Goal: Communication & Community: Answer question/provide support

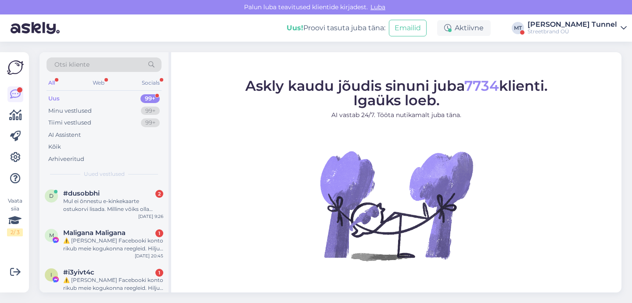
click at [579, 36] on div "Uus! Proovi tasuta [PERSON_NAME]: Emailid Aktiivne MT [PERSON_NAME][GEOGRAPHIC_…" at bounding box center [316, 27] width 632 height 27
click at [579, 26] on div "[PERSON_NAME] Tunnel" at bounding box center [573, 24] width 90 height 7
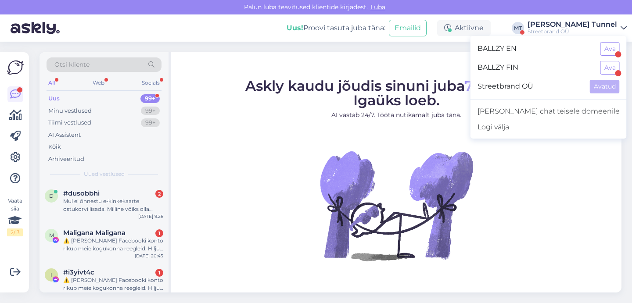
click at [579, 26] on div "[PERSON_NAME] Tunnel" at bounding box center [573, 24] width 90 height 7
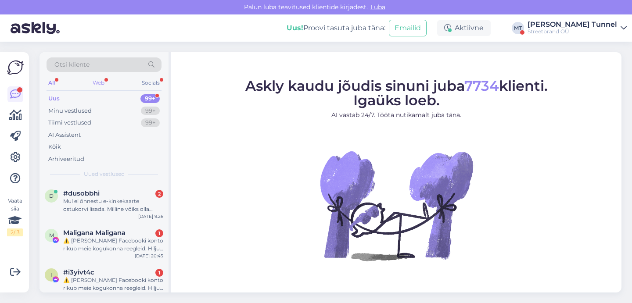
click at [92, 84] on div "Web" at bounding box center [98, 82] width 15 height 11
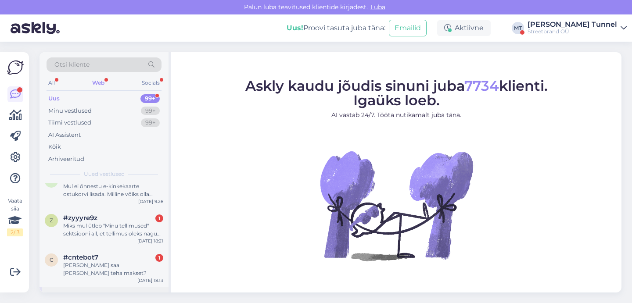
scroll to position [13, 0]
click at [113, 278] on div "c #cntebot7 1 [PERSON_NAME] saa [PERSON_NAME] teha makset? [DATE] 18:13" at bounding box center [104, 269] width 129 height 40
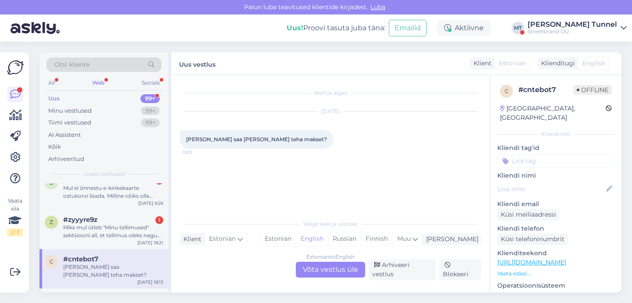
scroll to position [0, 0]
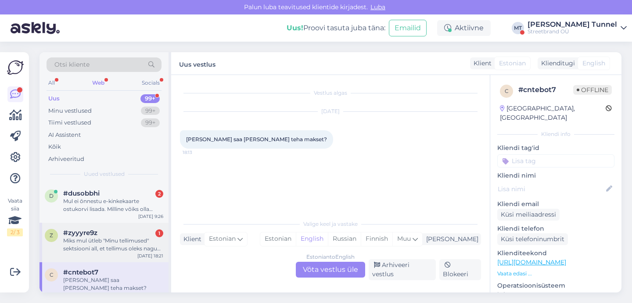
click at [130, 255] on div "z #zyyyre9z 1 Miks mul ütleb "Minu tellimused" sektsiooni all, et tellimus olek…" at bounding box center [104, 243] width 129 height 40
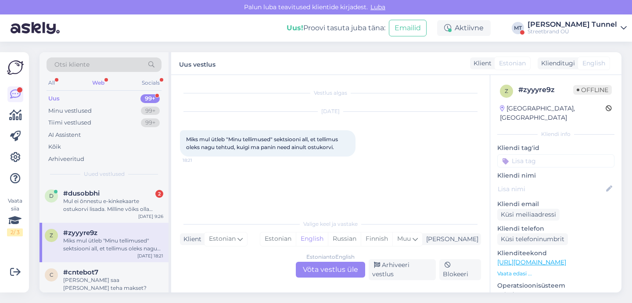
click at [342, 269] on div "Estonian to English Võta vestlus üle" at bounding box center [330, 270] width 69 height 16
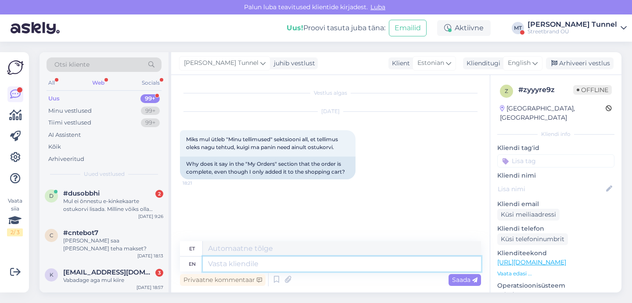
click at [268, 267] on textarea at bounding box center [342, 264] width 278 height 15
type textarea "Tere"
click at [523, 63] on span "English" at bounding box center [519, 63] width 23 height 10
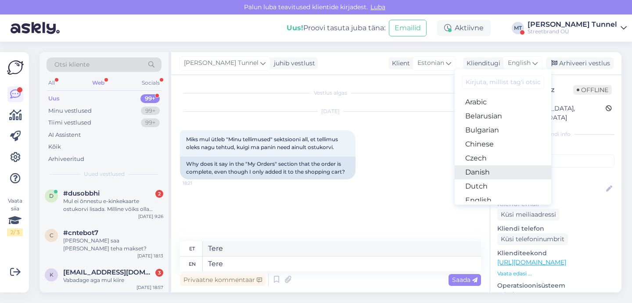
scroll to position [34, 0]
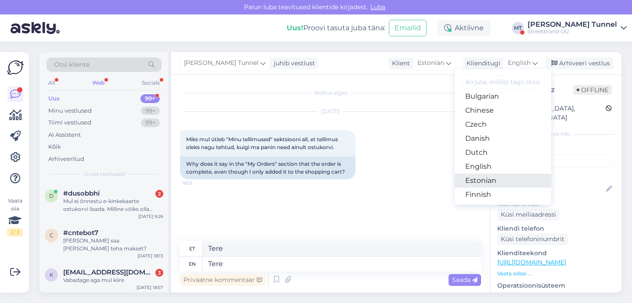
click at [507, 175] on link "Estonian" at bounding box center [503, 181] width 97 height 14
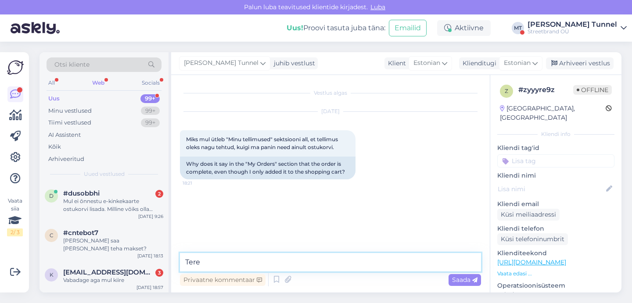
click at [298, 262] on textarea "Tere" at bounding box center [330, 262] width 301 height 18
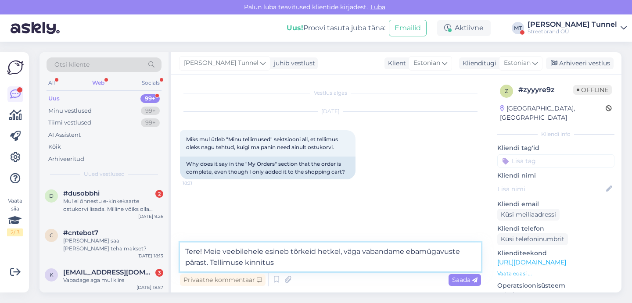
click at [248, 260] on textarea "Tere! Meie veebilehele esineb tõrkeid hetkel, väga vabandame ebamügavuste päras…" at bounding box center [330, 257] width 301 height 29
click at [401, 262] on textarea "Tere! Meie veebilehele esineb tõrkeid hetkel, väga vabandame ebamügavuste päras…" at bounding box center [330, 257] width 301 height 29
click at [343, 265] on textarea "Tere! Meie veebilehele esineb tõrkeid hetkel, väga vabandame ebamügavuste päras…" at bounding box center [330, 257] width 301 height 29
click at [411, 265] on textarea "Tere! Meie veebilehele esineb tõrkeid hetkel, väga vabandame ebamügavuste päras…" at bounding box center [330, 257] width 301 height 29
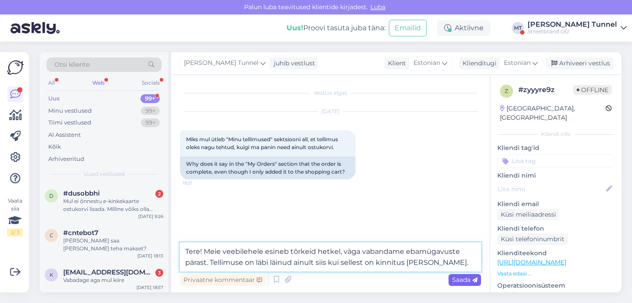
type textarea "Tere! Meie veebilehele esineb tõrkeid hetkel, väga vabandame ebamügavuste päras…"
click at [469, 286] on div "Saada" at bounding box center [465, 280] width 32 height 12
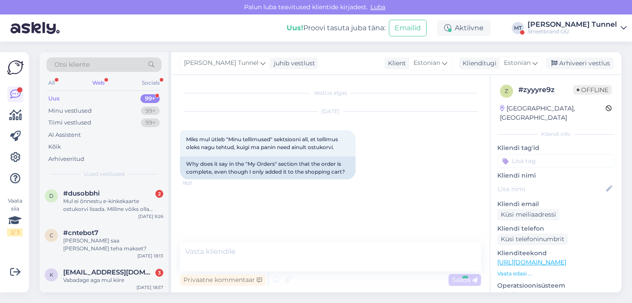
scroll to position [16, 0]
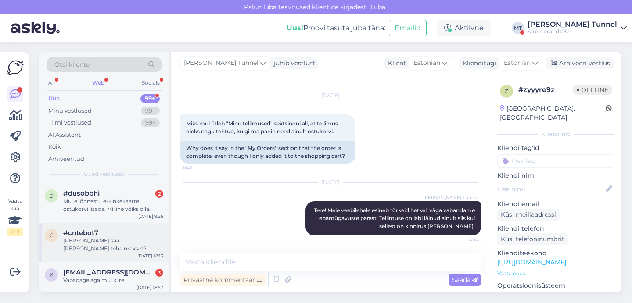
click at [142, 253] on div "c #cntebot7 [PERSON_NAME] saa [PERSON_NAME] teha makset? [DATE] 18:13" at bounding box center [104, 243] width 129 height 40
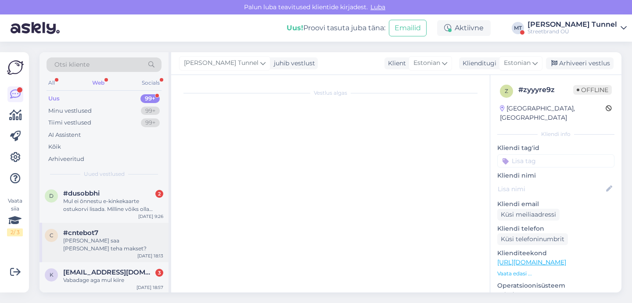
scroll to position [0, 0]
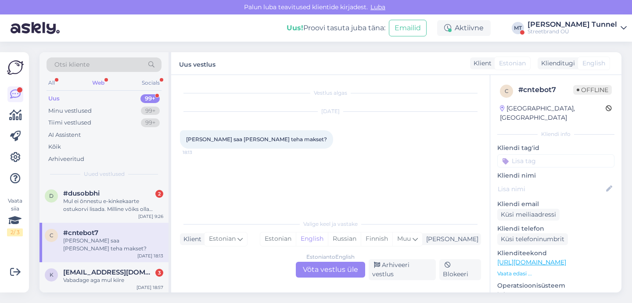
click at [318, 278] on div "Estonian to English Võta vestlus üle" at bounding box center [330, 270] width 69 height 16
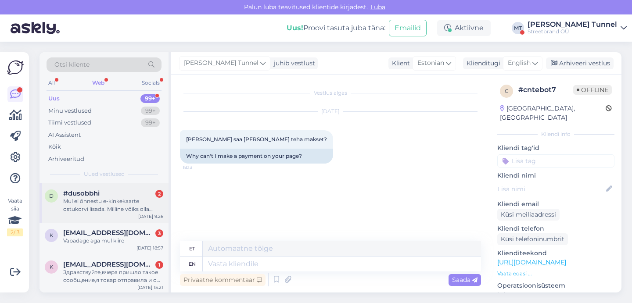
click at [120, 202] on div "Mul ei õnnestu e-kinkekaarte ostukorvi lisada. Milline võiks olla lahendus?" at bounding box center [113, 206] width 100 height 16
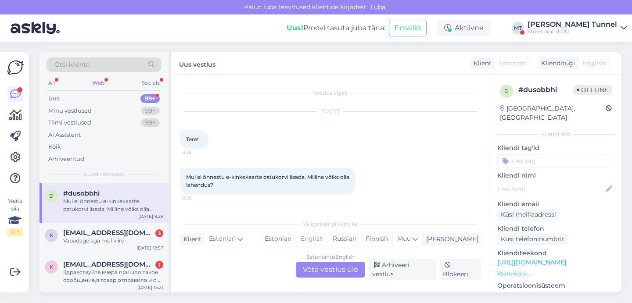
click at [328, 272] on div "Estonian to English Võta vestlus üle" at bounding box center [330, 270] width 69 height 16
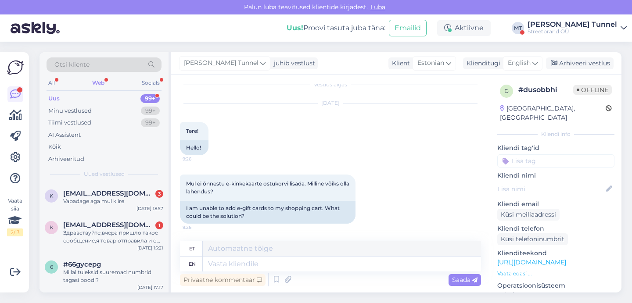
scroll to position [8, 0]
click at [242, 264] on textarea at bounding box center [342, 264] width 278 height 15
click at [534, 67] on icon at bounding box center [535, 63] width 5 height 10
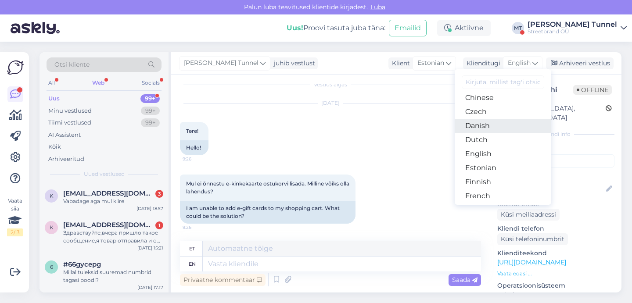
scroll to position [50, 0]
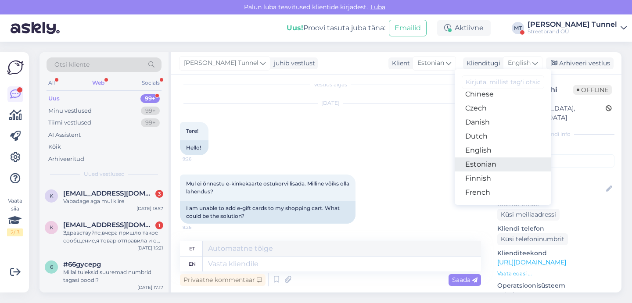
click at [515, 163] on link "Estonian" at bounding box center [503, 165] width 97 height 14
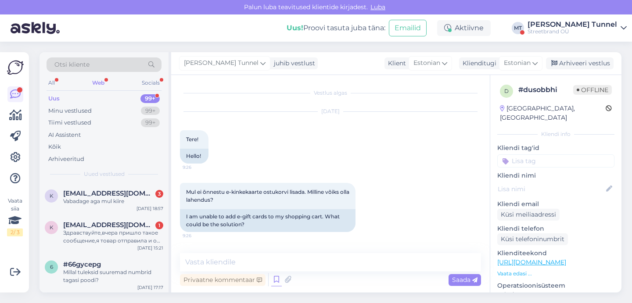
scroll to position [0, 0]
click at [266, 262] on textarea at bounding box center [330, 262] width 301 height 18
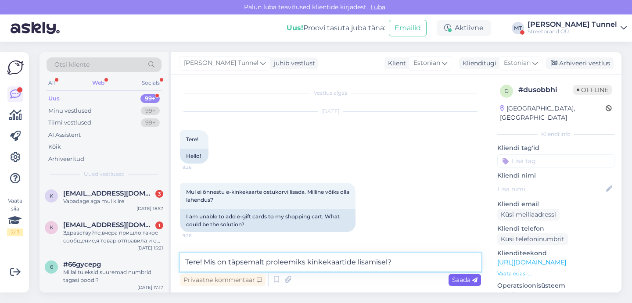
type textarea "Tere! Mis on täpsemalt proleemiks kinkekaartide lisamisel?"
click at [459, 279] on span "Saada" at bounding box center [464, 280] width 25 height 8
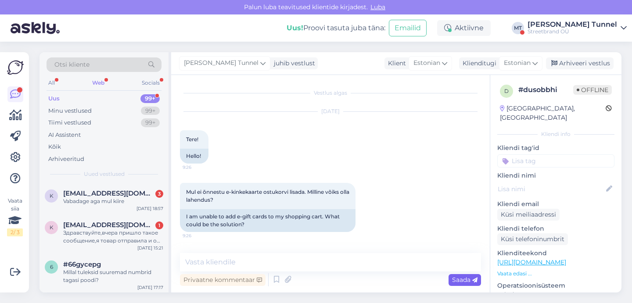
scroll to position [34, 0]
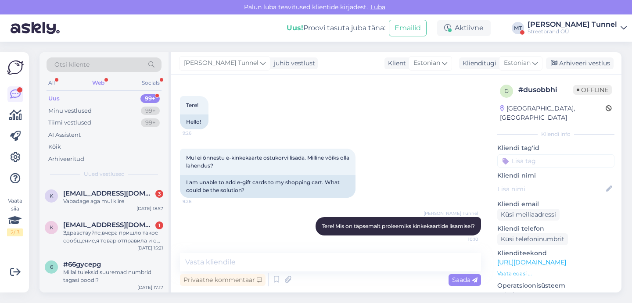
click at [588, 30] on div "Streetbrand OÜ" at bounding box center [573, 31] width 90 height 7
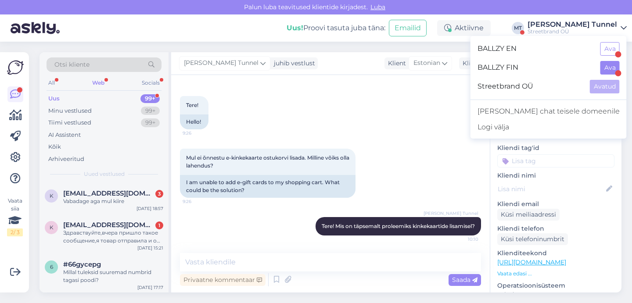
click at [612, 71] on button "Ava" at bounding box center [610, 68] width 19 height 14
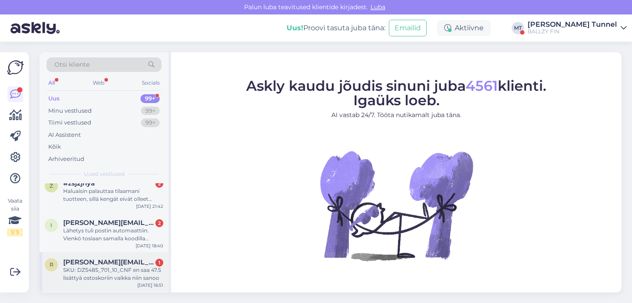
scroll to position [0, 0]
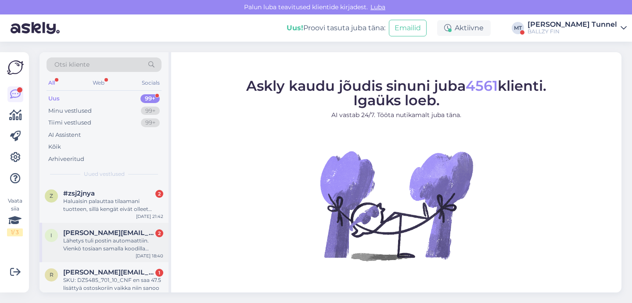
click at [144, 246] on div "Lähetys tuli postin automaattiin. Vienkö tosiaan samalla koodilla paketin posti…" at bounding box center [113, 245] width 100 height 16
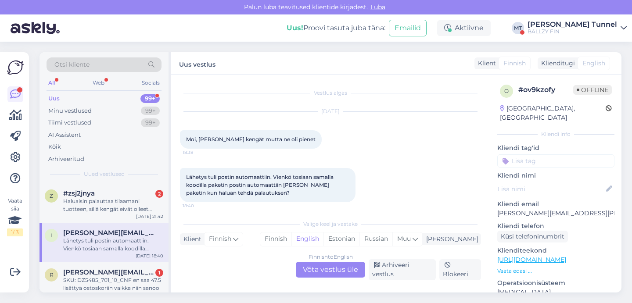
click at [346, 277] on div "Finnish to English Võta vestlus üle" at bounding box center [330, 270] width 69 height 16
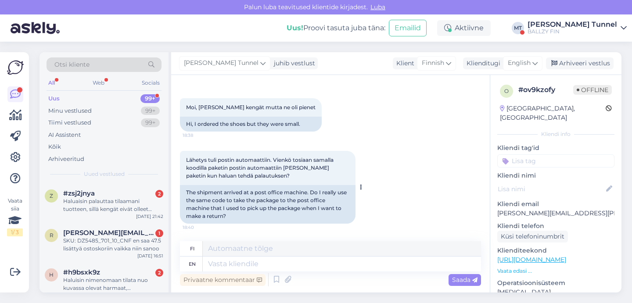
scroll to position [32, 0]
click at [270, 265] on textarea at bounding box center [342, 264] width 278 height 15
type textarea "Hello!"
type textarea "Hei!"
type textarea "Hello! Yes"
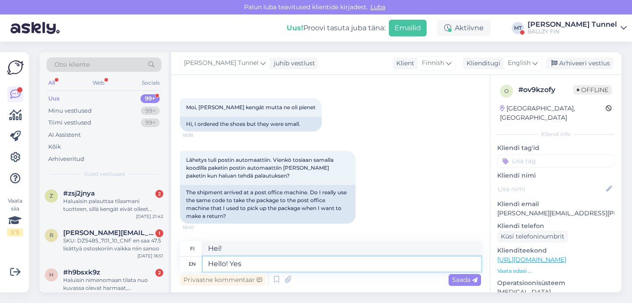
type textarea "Hei! [GEOGRAPHIC_DATA]"
type textarea "Hello! Yes."
type textarea "Hei! [GEOGRAPHIC_DATA]."
type textarea "Hello! Yes."
click at [473, 282] on icon at bounding box center [475, 280] width 5 height 5
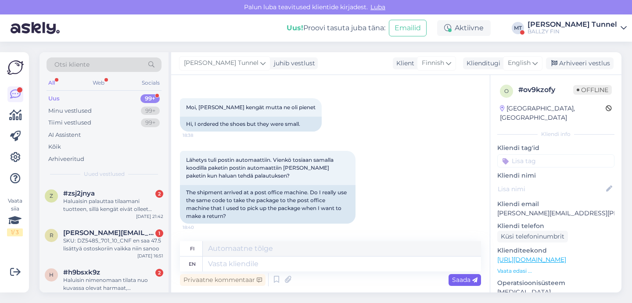
scroll to position [103, 0]
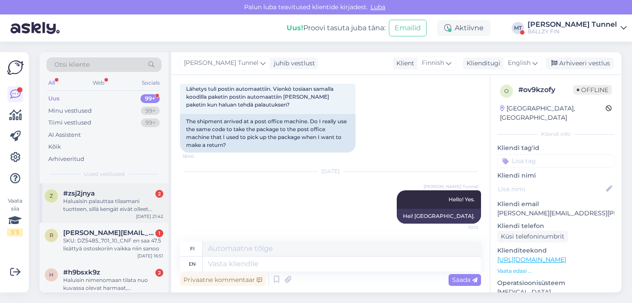
click at [82, 201] on div "Haluaisin palauttaa tilaamani tuotteen, sillä kengät eivät olleet sopivaa kokoa." at bounding box center [113, 206] width 100 height 16
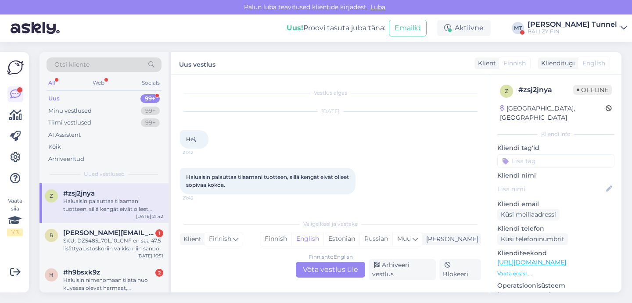
click at [341, 269] on div "Finnish to English Võta vestlus üle" at bounding box center [330, 270] width 69 height 16
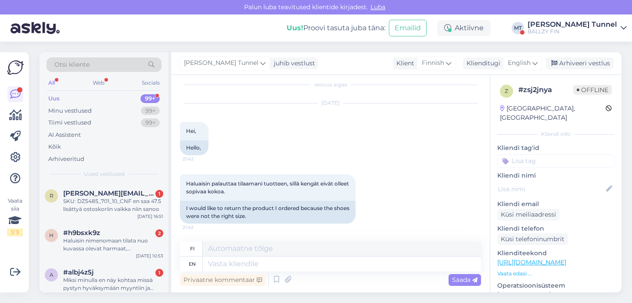
scroll to position [8, 0]
click at [228, 264] on textarea at bounding box center [342, 264] width 278 height 15
type textarea "Hello! H"
type textarea "Hei!"
type textarea "Hello! Here i"
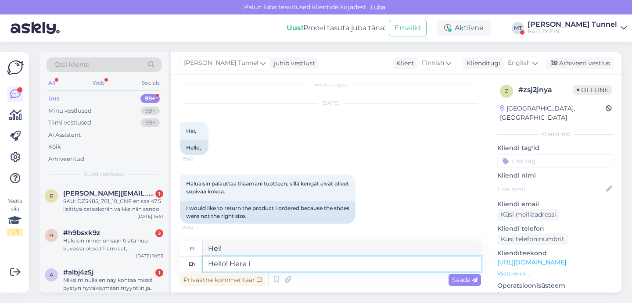
type textarea "Hei! Täällä"
type textarea "Hello! Here is t"
type textarea "Hei! Tässä on"
type textarea "Hello! Here is the return in"
type textarea "Hei! Tässä on paluu"
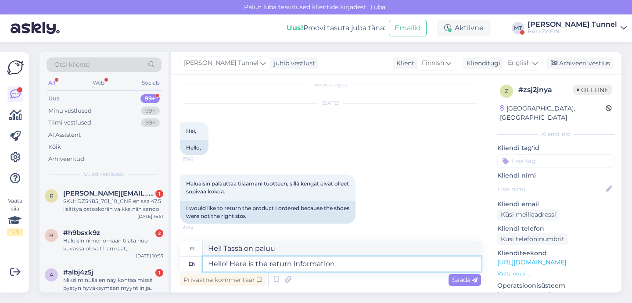
type textarea "Hello! Here is the return information:"
type textarea "Hei! Tässä palautustiedot:"
paste textarea "[URL][DOMAIN_NAME]"
type textarea "Hello! Here is the return information: [URL][DOMAIN_NAME]"
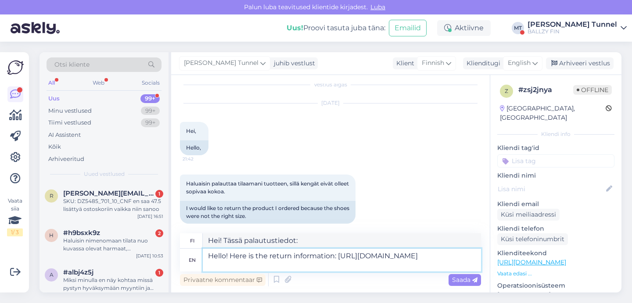
type textarea "Hei! Tässä palautusohjeet: [URL][DOMAIN_NAME]"
type textarea "Hello! Here is the return information: [URL][DOMAIN_NAME]"
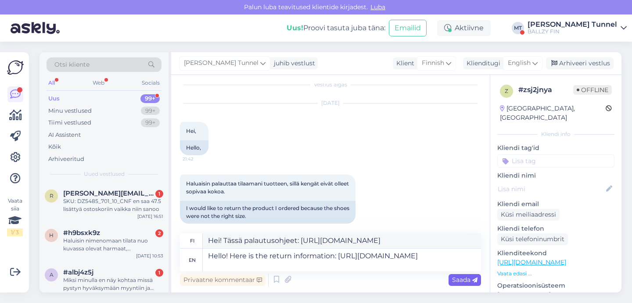
click at [452, 284] on span "Saada" at bounding box center [464, 280] width 25 height 8
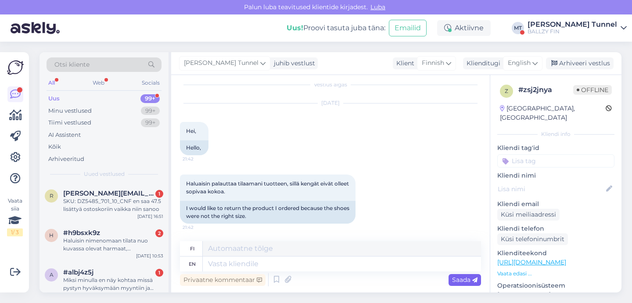
scroll to position [95, 0]
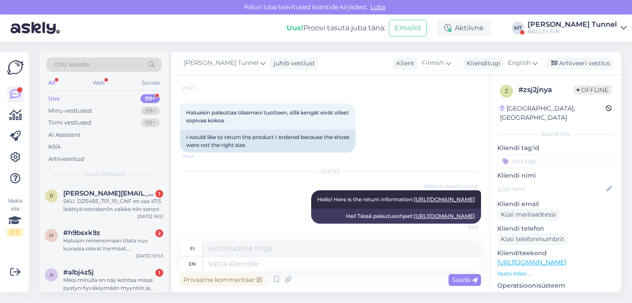
click at [606, 27] on div "[PERSON_NAME] Tunnel" at bounding box center [573, 24] width 90 height 7
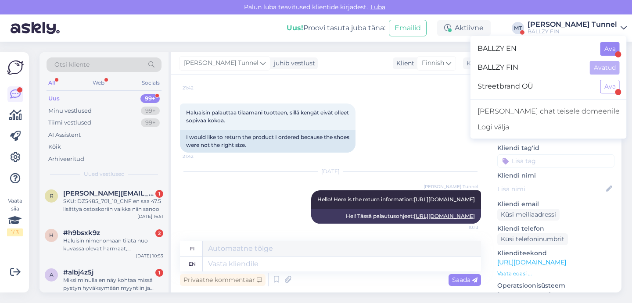
click at [613, 50] on button "Ava" at bounding box center [610, 49] width 19 height 14
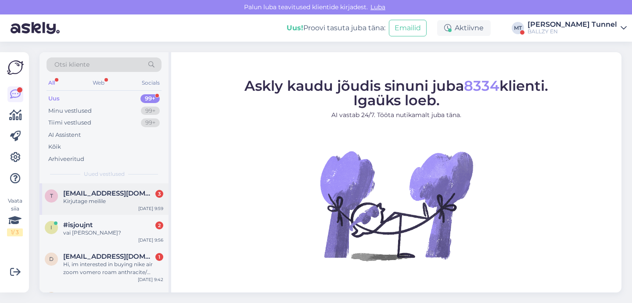
click at [145, 206] on div "[DATE] 9:59" at bounding box center [150, 209] width 25 height 7
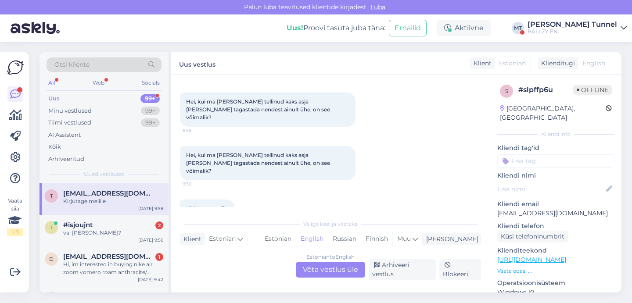
scroll to position [37, 0]
click at [312, 277] on div "Estonian to English Võta vestlus üle" at bounding box center [330, 270] width 69 height 16
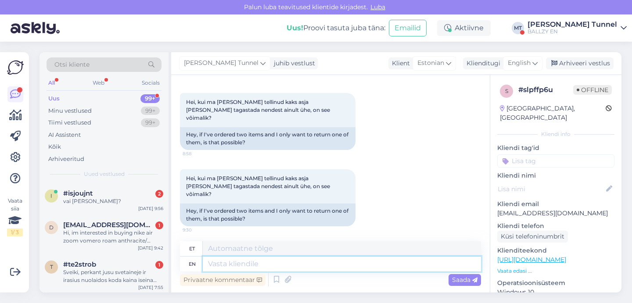
click at [306, 262] on textarea at bounding box center [342, 264] width 278 height 15
click at [523, 69] on div "English" at bounding box center [523, 63] width 40 height 14
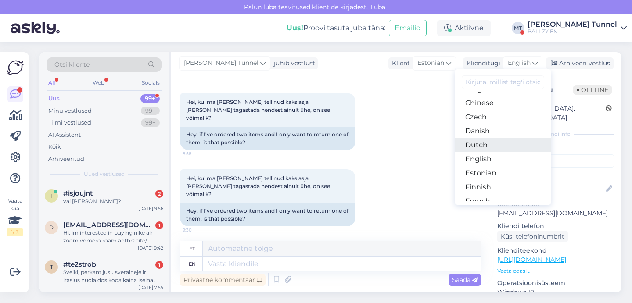
scroll to position [48, 0]
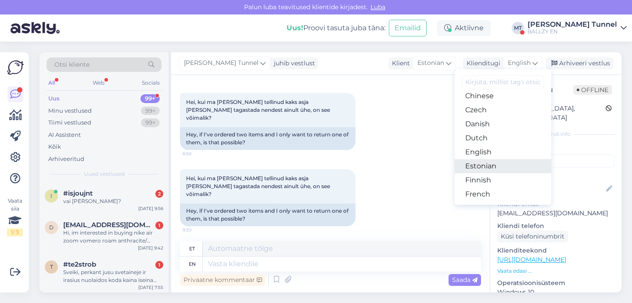
click at [495, 165] on link "Estonian" at bounding box center [503, 166] width 97 height 14
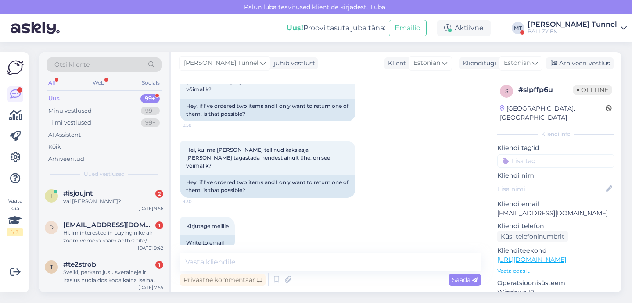
scroll to position [65, 0]
click at [278, 263] on textarea at bounding box center [330, 262] width 301 height 18
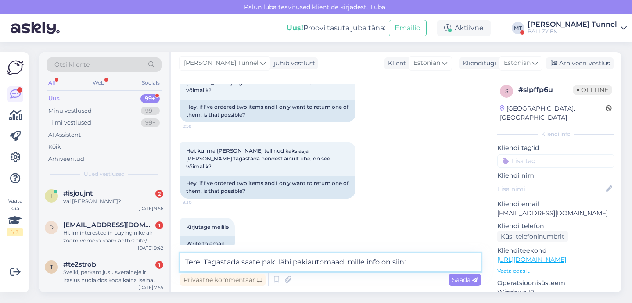
paste textarea "[URL][DOMAIN_NAME]"
type textarea "Tere! Tagastada saate paki läbi pakiautomaadi mille info on siin: [URL][DOMAIN_…"
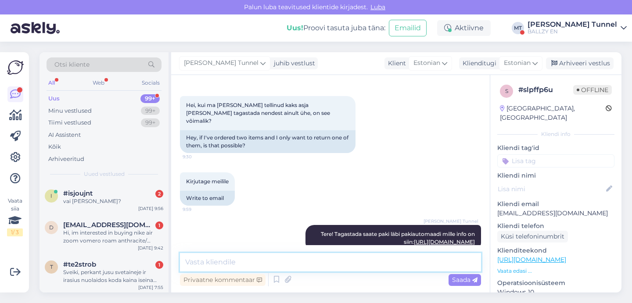
click at [410, 259] on textarea at bounding box center [330, 262] width 301 height 18
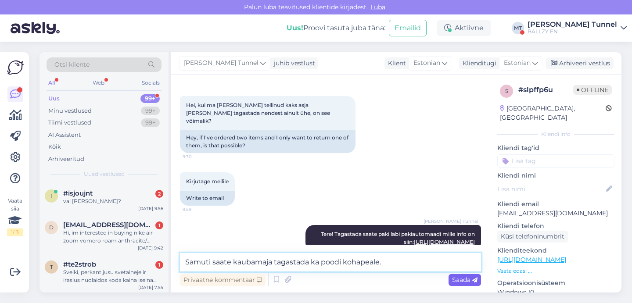
type textarea "Samuti saate kaubamaja tagastada ka poodi kohapeale."
click at [458, 282] on span "Saada" at bounding box center [464, 280] width 25 height 8
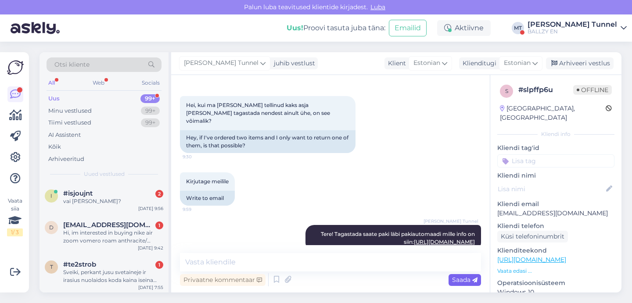
scroll to position [148, 0]
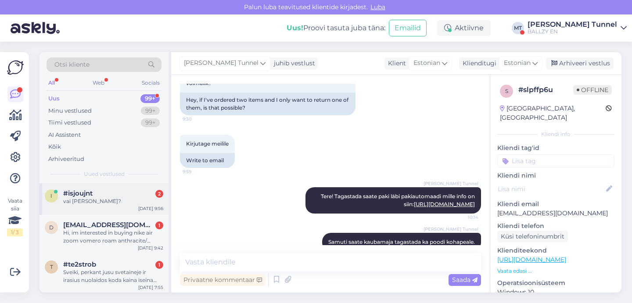
click at [120, 201] on div "vai [PERSON_NAME]?" at bounding box center [113, 202] width 100 height 8
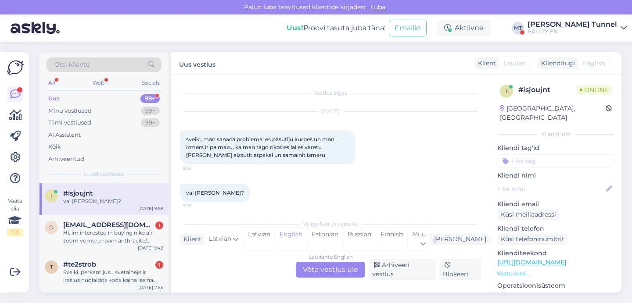
click at [317, 278] on div "Latvian to English Võta vestlus üle" at bounding box center [330, 270] width 69 height 16
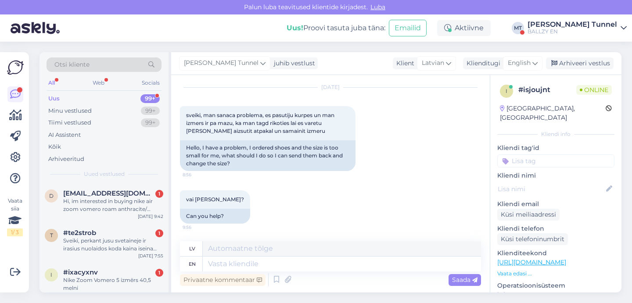
scroll to position [24, 0]
click at [250, 263] on textarea at bounding box center [342, 264] width 278 height 15
type textarea "Hello!"
type textarea "Sveiki"
type textarea "Hello!"
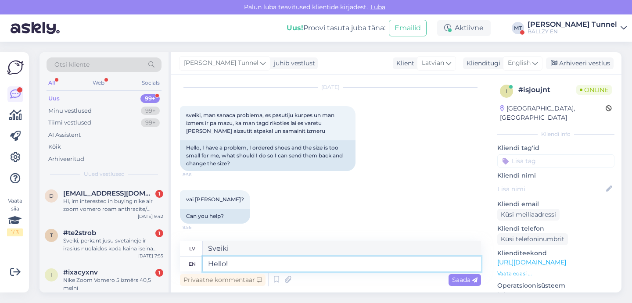
type textarea "Sveiki!"
type textarea "Hello! Yes"
type textarea "Sveiki! Jā"
type textarea "Hello! Yes then"
type textarea "Sveiki! [PERSON_NAME], [PERSON_NAME]"
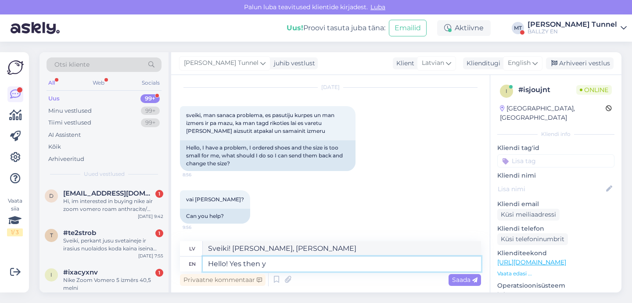
type textarea "Hello! Yes then yo"
type textarea "Sveiki! [PERSON_NAME], [PERSON_NAME] jūs"
type textarea "Hello! Yes then you can"
type textarea "Sveiki! [PERSON_NAME], [PERSON_NAME] jūs varat"
type textarea "Hello! Yes then you can return"
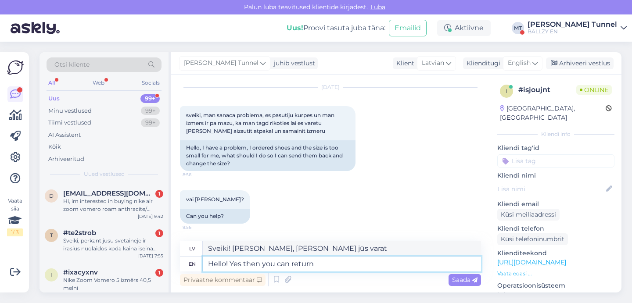
type textarea "Sveiki! [PERSON_NAME], [PERSON_NAME] jūs varat atgriezties."
type textarea "Hello! Yes then you can return the sh"
type textarea "Sveiki! [PERSON_NAME], [PERSON_NAME] jūs varat atgriezt"
type textarea "Hello! Yes then you can return the shoes an"
type textarea "Sveiki! [PERSON_NAME], [PERSON_NAME] jūs varat atgriezt apavus."
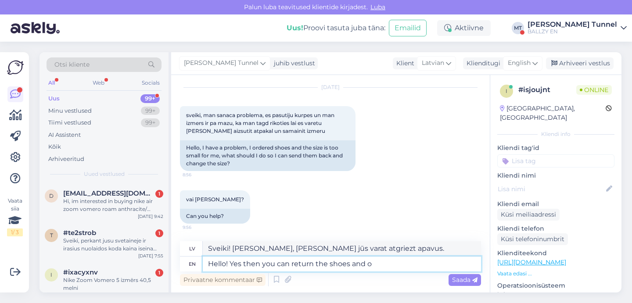
type textarea "Hello! Yes then you can return the shoes and or"
type textarea "Sveiki! [PERSON_NAME], [PERSON_NAME] jūs varat atgriezt apavus un"
type textarea "Hello! Yes then you can return the shoes and order th"
type textarea "Sveiki! [PERSON_NAME], [PERSON_NAME] jūs varat atgriezt apavus un pasūtīt"
type textarea "Hello! Yes then you can return the shoes and order the size yo"
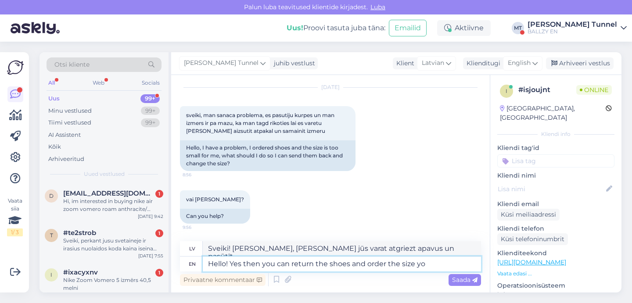
type textarea "Sveiki! [PERSON_NAME], [PERSON_NAME] jūs varat atgriezt apavus un pasūtīt izmēr…"
type textarea "Hello! Yes then you can return the shoes and order the size you n"
type textarea "Sveiki! [PERSON_NAME], [PERSON_NAME] jūs varat atgriezt apavus un pasūtīt sev v…"
type textarea "Hello! Yes then you can return the shoes and order the size you need. I"
type textarea "Sveiki! [PERSON_NAME], [PERSON_NAME] jūs varat atgriezt apavus un pasūtīt sev n…"
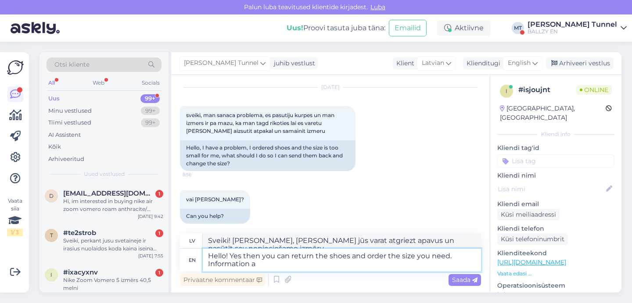
type textarea "Hello! Yes then you can return the shoes and order the size you need. Informati…"
type textarea "Sveiki! [PERSON_NAME], [PERSON_NAME] jūs varat atgriezt apavus un pasūtīt sev n…"
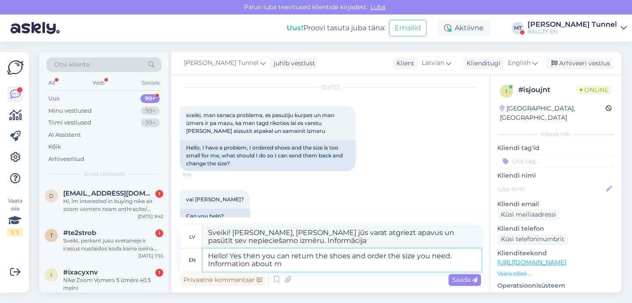
type textarea "Hello! Yes then you can return the shoes and order the size you need. Informati…"
type textarea "Sveiki! [PERSON_NAME], [PERSON_NAME] jūs varat atgriezt apavus un pasūtīt nepie…"
type textarea "Hello! Yes then you can return the shoes and order the size you need. Informati…"
type textarea "Sveiki! [PERSON_NAME], [PERSON_NAME] jūs varat atgriezt apavus un pasūtīt nepie…"
type textarea "Hello! Yes then you can return the shoes and order the size you need. Informati…"
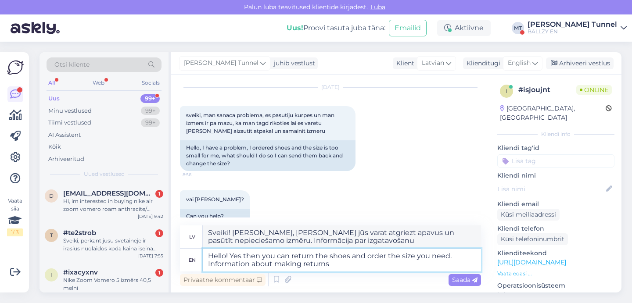
type textarea "Sveiki! [PERSON_NAME], [PERSON_NAME] jūs varat atgriezt apavus un pasūtīt nepie…"
type textarea "Hello! Yes then you can return the shoes and order the size you need. Informati…"
type textarea "Sveiki! [PERSON_NAME], [PERSON_NAME] jūs varat atgriezt apavus un pasūtīt nepie…"
type textarea "Hello! Yes then you can return the shoes and order the size you need. Informati…"
type textarea "Sveiki! [PERSON_NAME], [PERSON_NAME] jūs varat atgriezt apavus un pasūtīt nepie…"
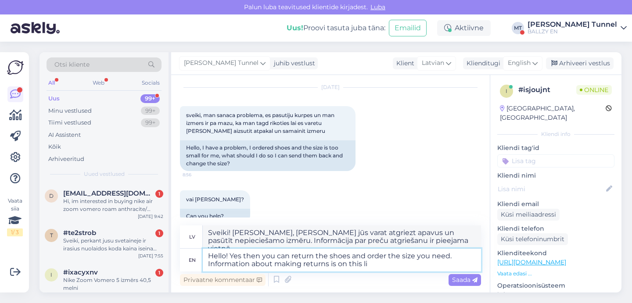
type textarea "Hello! Yes then you can return the shoes and order the size you need. Informati…"
type textarea "Sveiki! [PERSON_NAME], [PERSON_NAME] jūs varat atgriezt apavus un pasūtīt nepie…"
type textarea "Hello! Yes then you can return the shoes and order the size you need. Informati…"
type textarea "Sveiki! [PERSON_NAME], [PERSON_NAME] jūs varat atgriezt apavus un pasūtīt nepie…"
paste textarea "[URL][DOMAIN_NAME]"
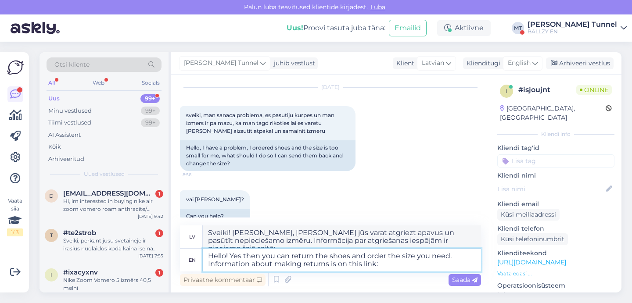
type textarea "Hello! Yes then you can return the shoes and order the size you need. Informati…"
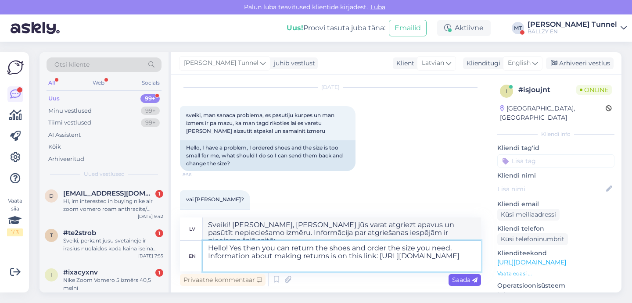
type textarea "Sveiki! [PERSON_NAME], [PERSON_NAME] jūs varat atgriezt apavus un pasūtīt nepie…"
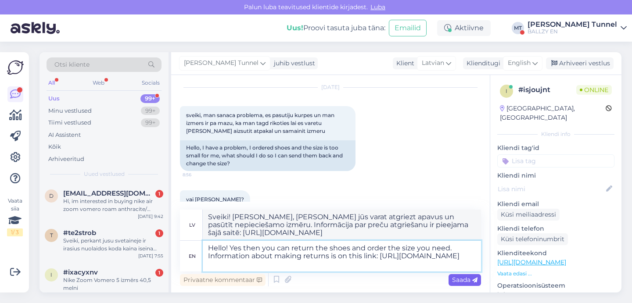
type textarea "Hello! Yes then you can return the shoes and order the size you need. Informati…"
click at [470, 278] on span "Saada" at bounding box center [464, 280] width 25 height 8
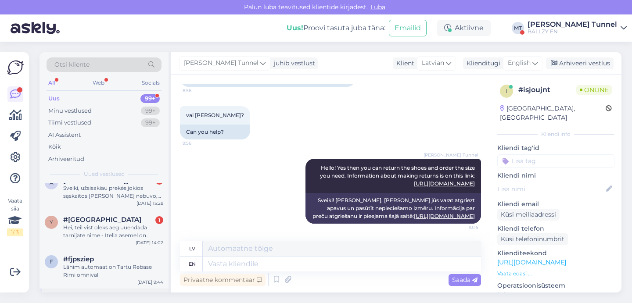
scroll to position [289, 0]
click at [146, 245] on div "[DATE] 14:02" at bounding box center [150, 244] width 28 height 7
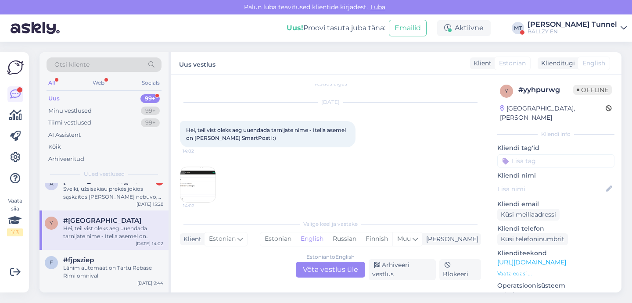
click at [208, 185] on img at bounding box center [197, 184] width 35 height 35
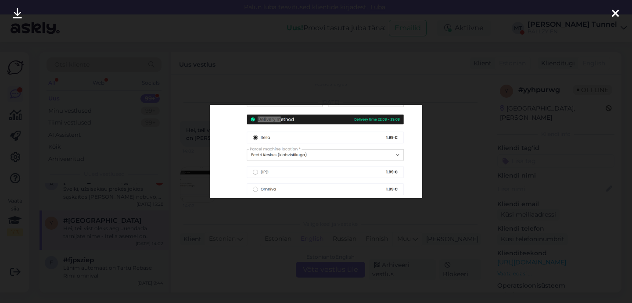
click at [274, 228] on div at bounding box center [316, 151] width 632 height 303
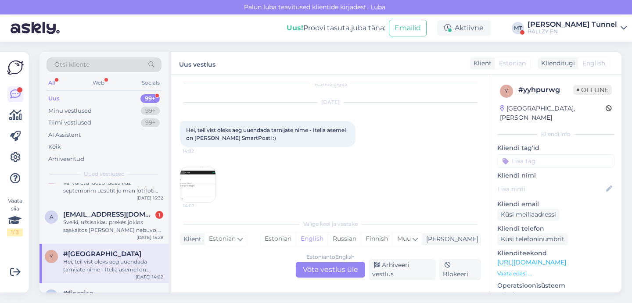
scroll to position [255, 0]
click at [114, 233] on div "Sveiki, užsisakiau prekės jokios sąskaitos [PERSON_NAME] nebuvo, noriu grąžinti…" at bounding box center [113, 227] width 100 height 16
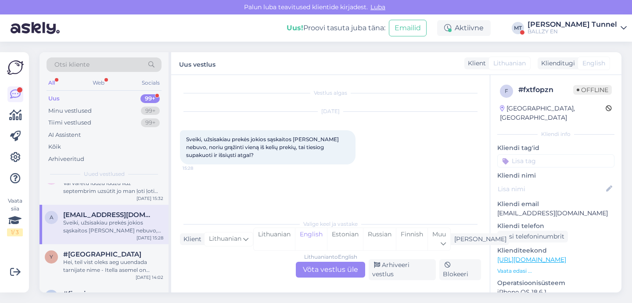
click at [333, 275] on div "Lithuanian to English Võta vestlus üle" at bounding box center [330, 270] width 69 height 16
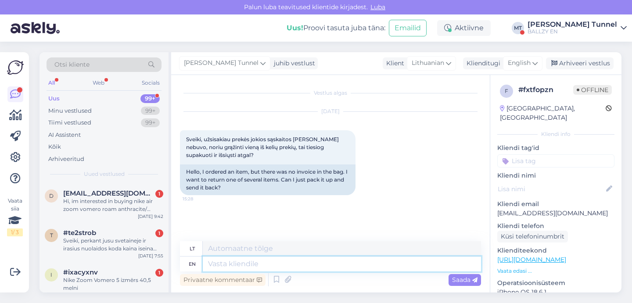
click at [260, 262] on textarea at bounding box center [342, 264] width 278 height 15
type textarea "Hello!"
type textarea "Sveiki!"
type textarea "Hello! Yes yo"
type textarea "Sveiki! Taip"
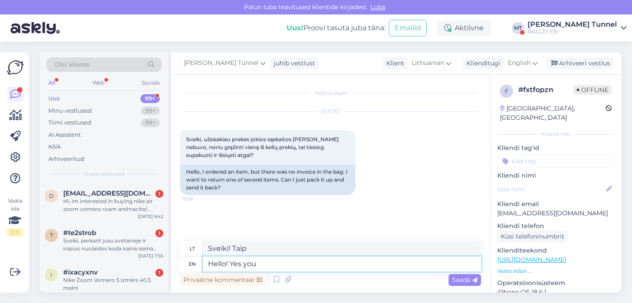
type textarea "Hello! Yes you c"
type textarea "Sveiki! Taip, tu"
type textarea "Hello! Yes you can."
type textarea "Sveiki! Taip, [GEOGRAPHIC_DATA]."
type textarea "Hello! Yes you can."
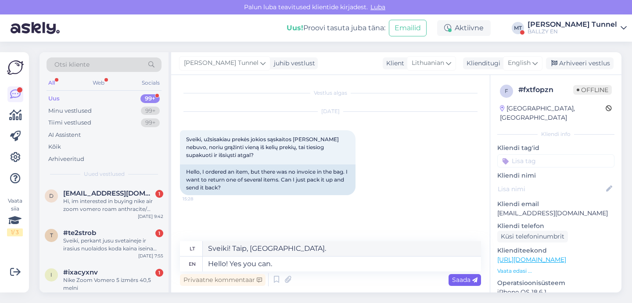
click at [470, 279] on span "Saada" at bounding box center [464, 280] width 25 height 8
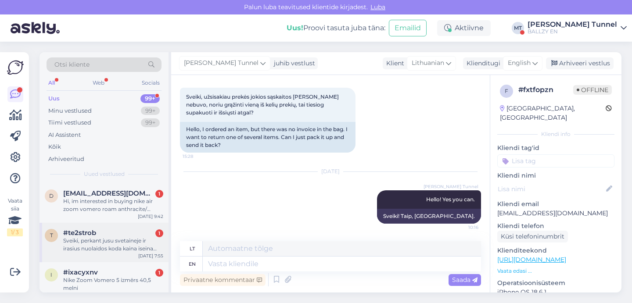
click at [131, 257] on div "t #te2strob 1 Sveiki, perkant jusu svetaineje ir irasius nuolaidos koda kaina i…" at bounding box center [104, 243] width 129 height 40
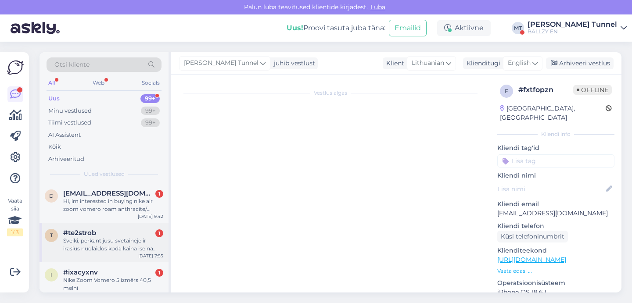
scroll to position [18, 0]
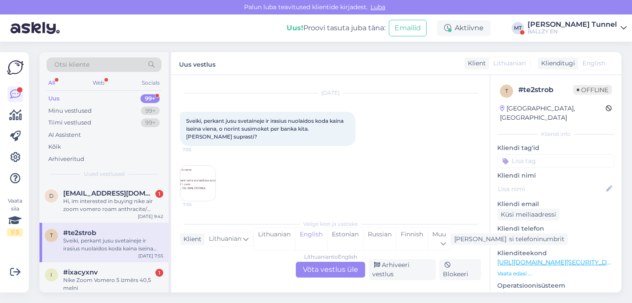
click at [324, 272] on div "Lithuanian to English Võta vestlus üle" at bounding box center [330, 270] width 69 height 16
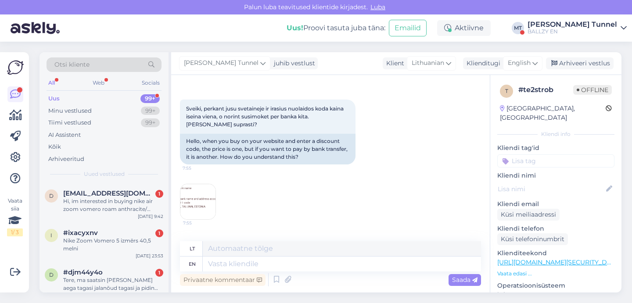
scroll to position [34, 0]
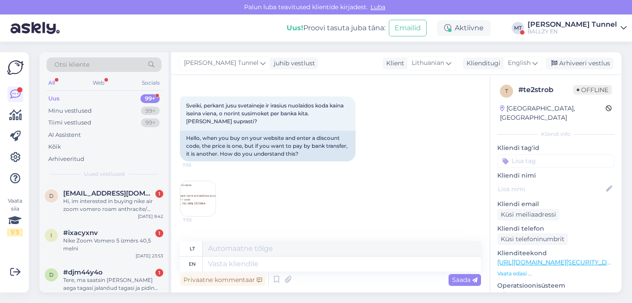
click at [198, 196] on img at bounding box center [197, 198] width 35 height 35
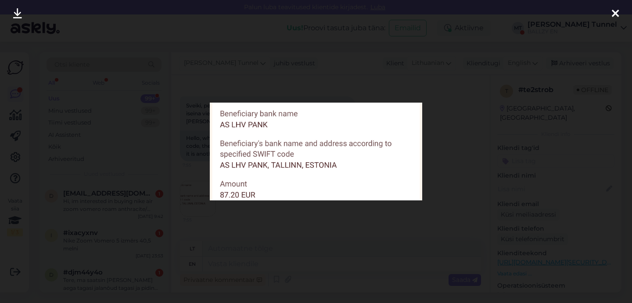
click at [300, 228] on div at bounding box center [316, 151] width 632 height 303
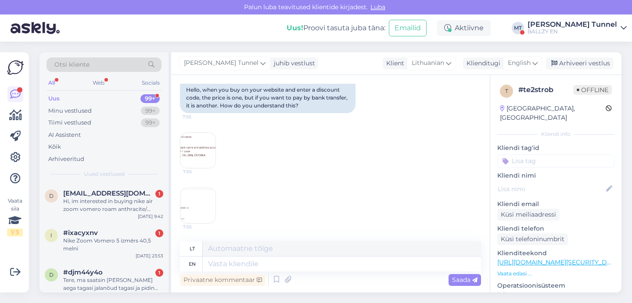
scroll to position [82, 0]
click at [208, 205] on img at bounding box center [197, 205] width 35 height 35
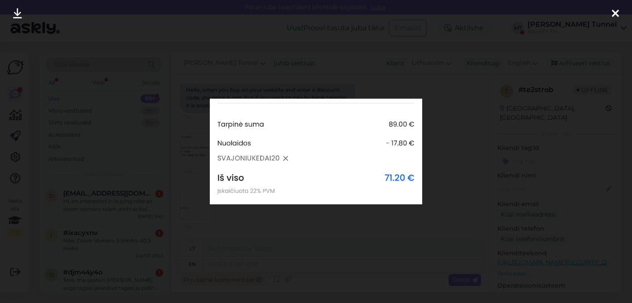
click at [264, 220] on div at bounding box center [316, 151] width 632 height 303
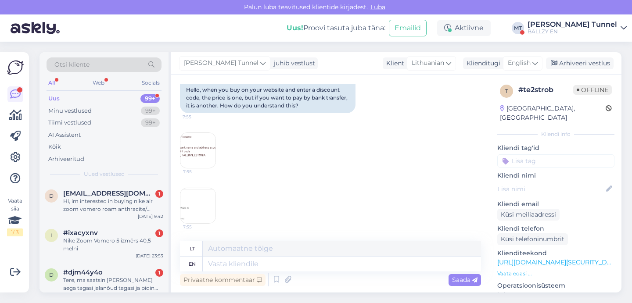
click at [211, 156] on img at bounding box center [197, 150] width 35 height 35
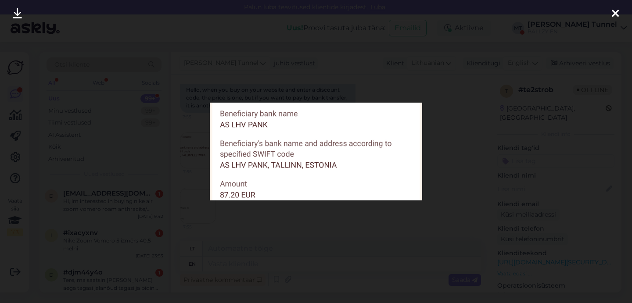
click at [241, 218] on div at bounding box center [316, 151] width 632 height 303
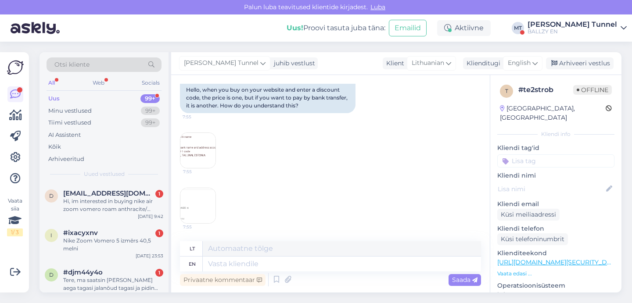
click at [214, 212] on img at bounding box center [197, 205] width 35 height 35
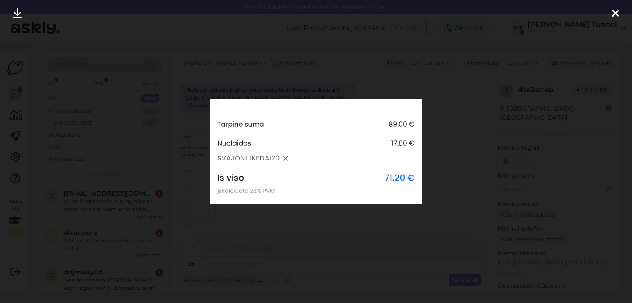
click at [215, 213] on div at bounding box center [316, 151] width 632 height 303
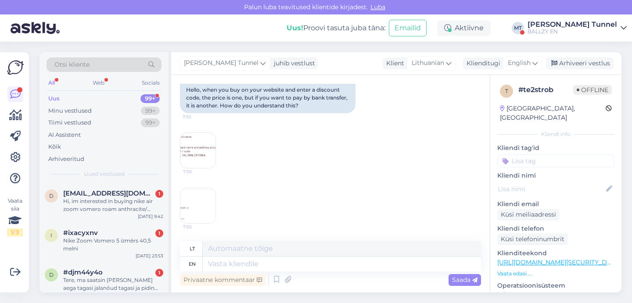
click at [202, 140] on img at bounding box center [197, 150] width 35 height 35
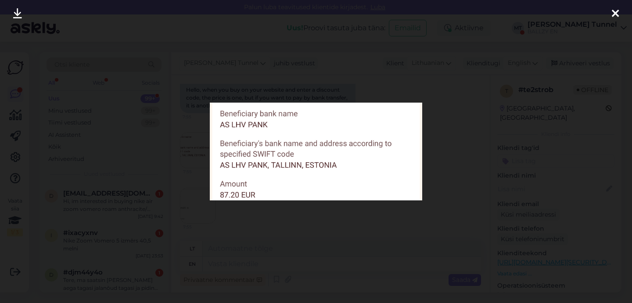
click at [267, 225] on div at bounding box center [316, 151] width 632 height 303
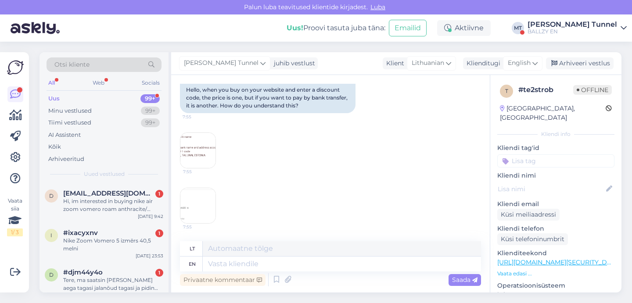
click at [202, 213] on img at bounding box center [197, 205] width 35 height 35
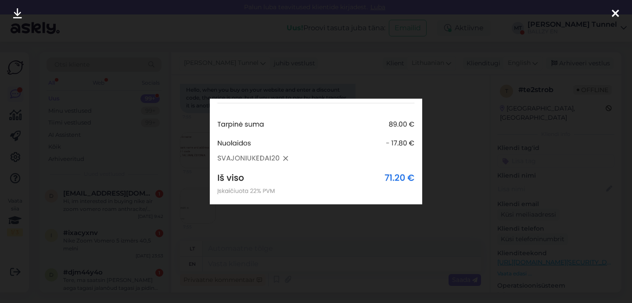
click at [286, 231] on div at bounding box center [316, 151] width 632 height 303
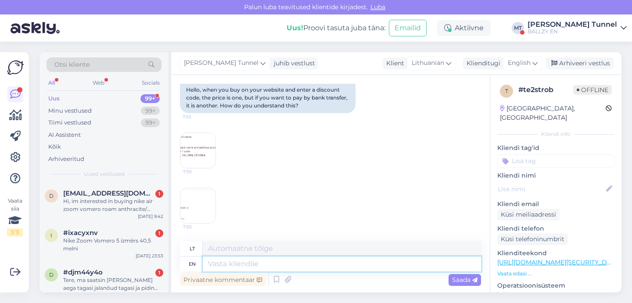
click at [260, 263] on textarea at bounding box center [342, 264] width 278 height 15
type textarea "Can"
type textarea "Gali"
type textarea "Can you sen"
type textarea "Ar galite"
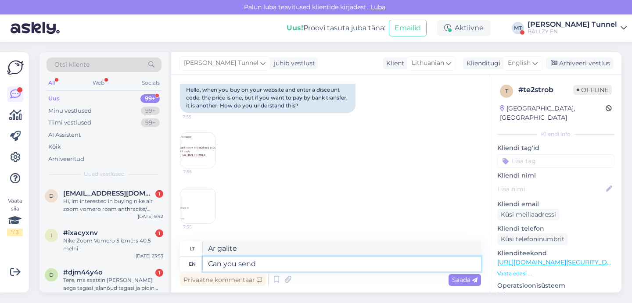
type textarea "Can you send"
type textarea "Ar galite atsiųsti"
type textarea "Can you send us"
type textarea "Ar galite mums atsiųsti"
type textarea "Can you send us proof"
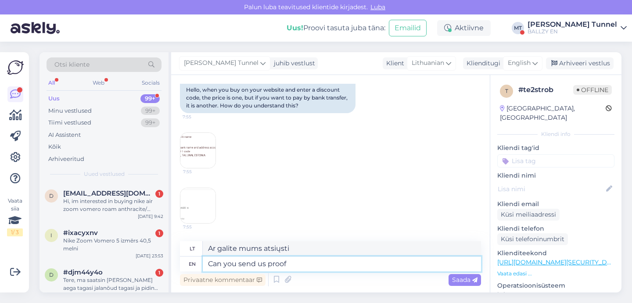
type textarea "Ar galite atsiųsti mums įrodymą?"
type textarea "Can you send us proof of o"
type textarea "Ar galite atsiųsti mums įrodymą"
type textarea "Can you send us proof of order"
type textarea "Ar galite atsiųsti mums užsakymo įrodymą?"
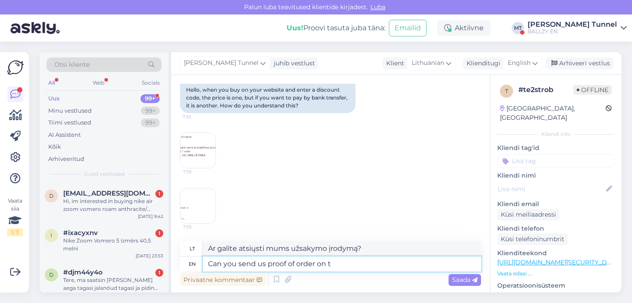
type textarea "Can you send us proof of order on th"
type textarea "Ar galite atsiųsti mums užsakymo įrodymą"
type textarea "Can you send us proof of order on the e"
type textarea "Ar galite atsiųsti mums užsakymo įrodymą,"
type textarea "Can you send us proof of order on the entire o"
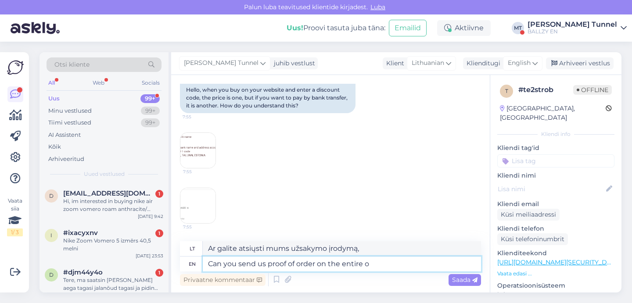
type textarea "Ar galite atsiųsti mums viso užsakymo įrodymą?"
type textarea "Can you send us proof of order on the entire order?"
type textarea "Ar galite atsiųsti mums užsakymo įrodymą apie visą užsakymą?"
type textarea "Can you send us proof of order on the entire order?"
click at [461, 279] on span "Saada" at bounding box center [464, 280] width 25 height 8
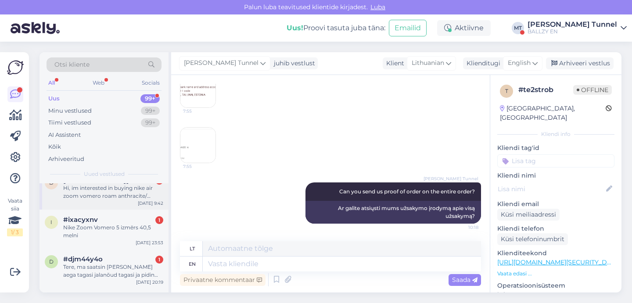
scroll to position [14, 0]
click at [130, 267] on div "Tere, ma saatsin [PERSON_NAME] aega tagasi jalanõud tagasi ja pidin uued asemel…" at bounding box center [113, 270] width 100 height 16
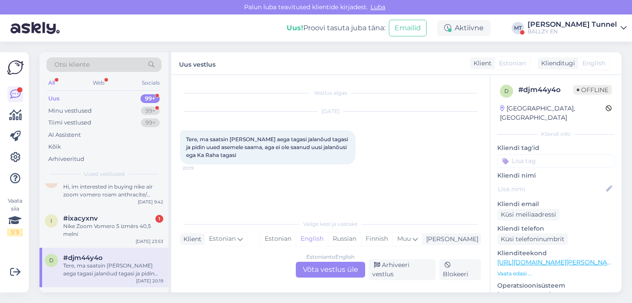
click at [338, 274] on div "Estonian to English Võta vestlus üle" at bounding box center [330, 270] width 69 height 16
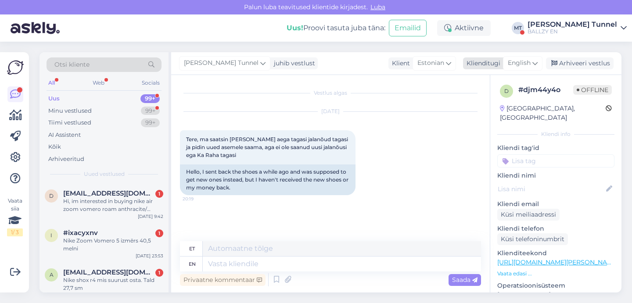
click at [527, 65] on span "English" at bounding box center [519, 63] width 23 height 10
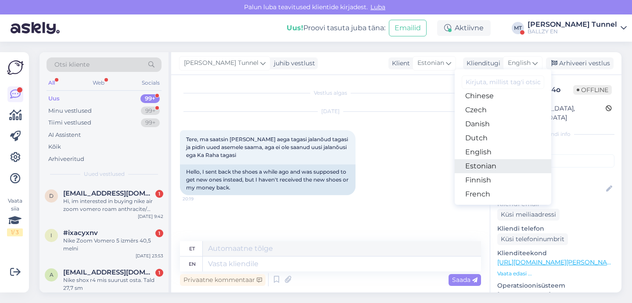
scroll to position [56, 0]
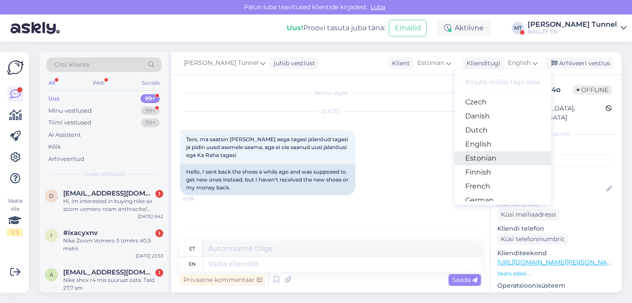
click at [504, 159] on link "Estonian" at bounding box center [503, 159] width 97 height 14
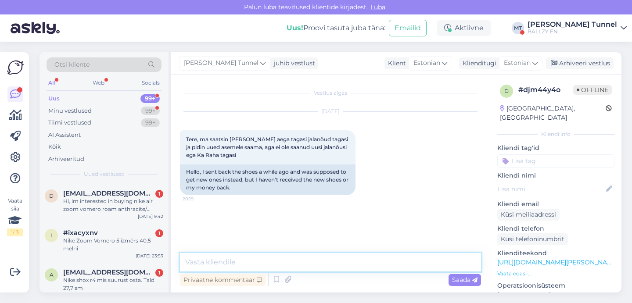
click at [296, 263] on textarea at bounding box center [330, 262] width 301 height 18
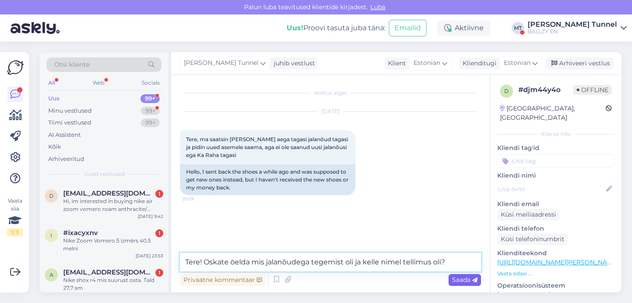
type textarea "Tere! Oskate öelda mis jalanõudega tegemist oli ja kelle nimel tellimus oli?"
click at [463, 280] on span "Saada" at bounding box center [464, 280] width 25 height 8
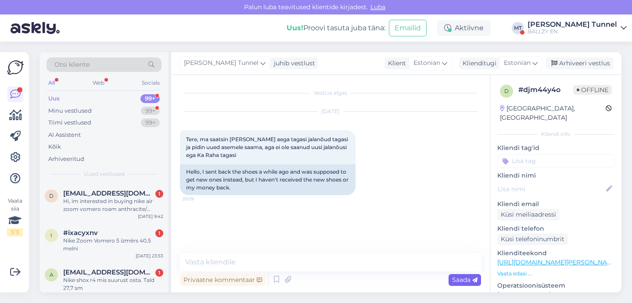
scroll to position [24, 0]
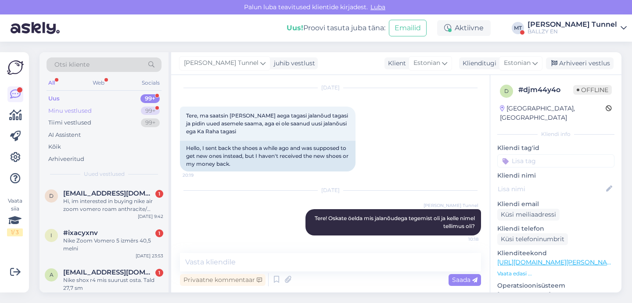
click at [147, 111] on div "99+" at bounding box center [150, 111] width 19 height 9
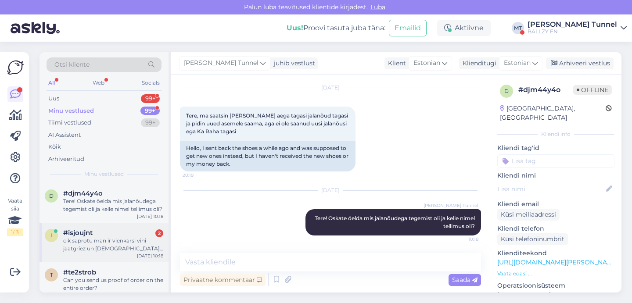
click at [128, 254] on div "i #isjoujnt 2 cik saprotu man ir vienkarsi vini jaatgriez un japasuta jauns par…" at bounding box center [104, 243] width 129 height 40
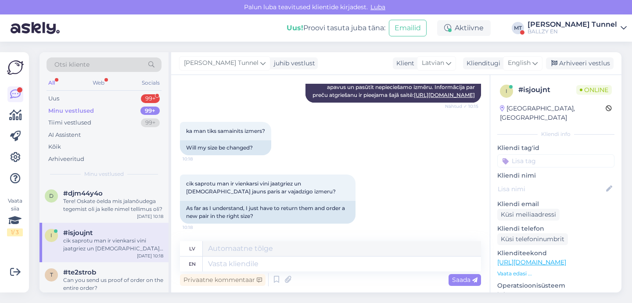
scroll to position [238, 0]
click at [303, 271] on textarea at bounding box center [342, 264] width 278 height 15
type textarea "Yes"
type textarea "Jā"
type textarea "Yes,"
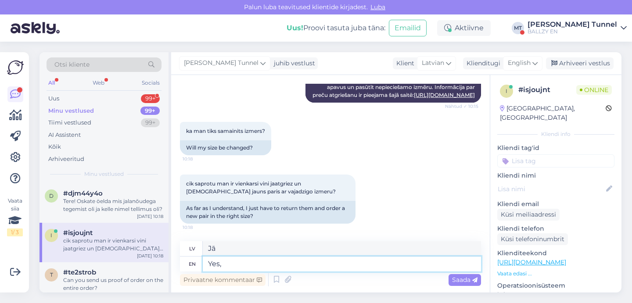
type textarea "Jā,"
type textarea "Yes, we w"
type textarea "[PERSON_NAME], mēs"
type textarea "Yes, we will"
type textarea "[PERSON_NAME], mēs to darīsim"
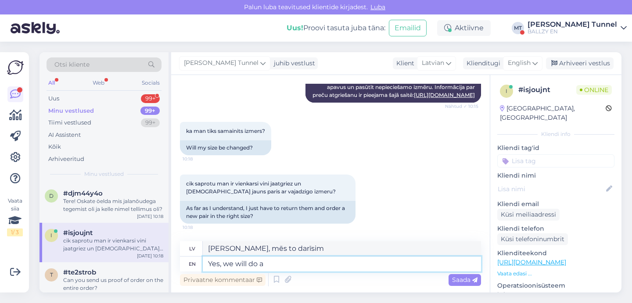
type textarea "Yes, we will do a r"
type textarea "[PERSON_NAME], mēs darīsim a"
type textarea "Yes, we will do a refund o"
type textarea "[PERSON_NAME], mēs veiksim atmaksu"
type textarea "Yes, we will do a refund on the w"
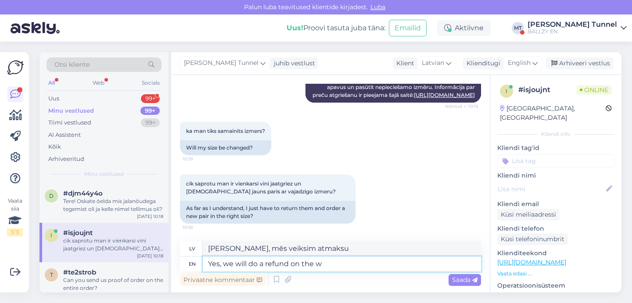
type textarea "[PERSON_NAME], mēs veiksim atmaksu par"
type textarea "Yes, we will do a refund on the wrong si"
type textarea "[PERSON_NAME], mēs atmaksāsim naudu par nepareizu pirkumu"
type textarea "Yes, we will do a refund on the wrong size an"
type textarea "[PERSON_NAME], mēs atmaksāsim naudu par nepareizu izmēru"
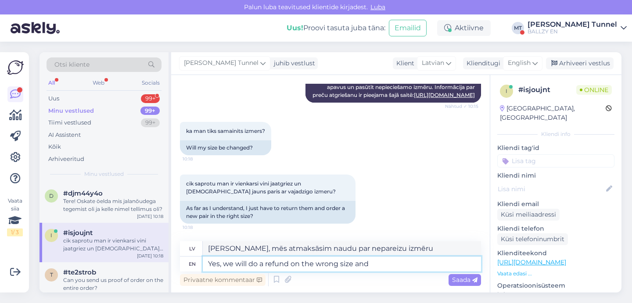
type textarea "Yes, we will do a refund on the wrong size and"
type textarea "[PERSON_NAME], mēs atmaksāsim naudu par nepareizu izmēru un"
type textarea "Yes, we will do a refund on the wrong size and you"
type textarea "[PERSON_NAME], mēs atmaksāsim naudu par nepareizu izmēru, un jūs..."
type textarea "Yes, we will do a refund on the wrong size and you can o"
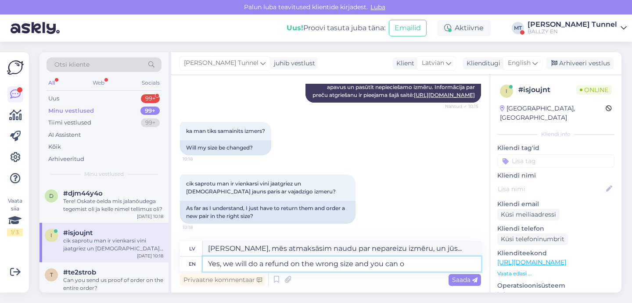
type textarea "[PERSON_NAME], mēs atmaksāsim naudu par nepareizu izmēru, un jūs varat"
type textarea "Yes, we will do a refund on the wrong size and you can order"
type textarea "[PERSON_NAME], mēs atmaksāsim naudu par nepareizu izmēru, un jūs varēsiet pasūt…"
type textarea "Yes, we will do a refund on the wrong size and you can order t"
type textarea "[PERSON_NAME], mēs atmaksāsim naudu par nepareizu izmēru, un jūs varēsiet to pa…"
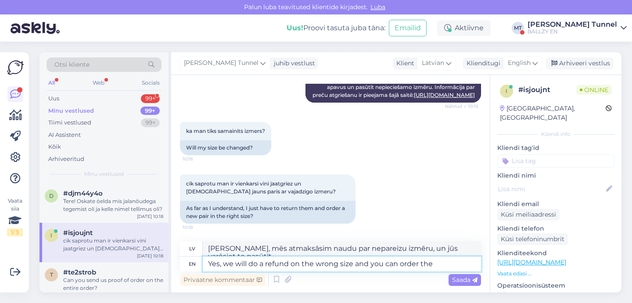
type textarea "Yes, we will do a refund on the wrong size and you can order the s"
type textarea "[PERSON_NAME], mēs atmaksāsim naudu par nepareizu izmēru, un jūs varēsiet pasūt…"
type textarea "Yes, we will do a refund on the wrong size and you can order the size"
type textarea "[PERSON_NAME], mēs atmaksāsim [PERSON_NAME] pasūtījums būs nepareizs, un jūs va…"
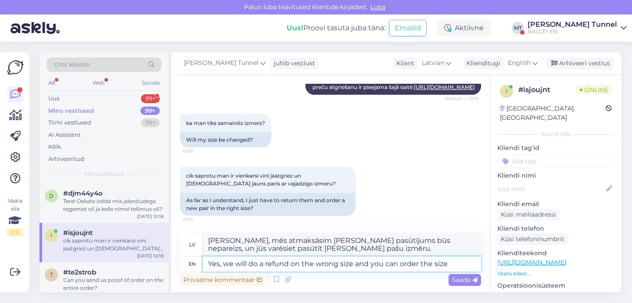
type textarea "Yes, we will do a refund on the wrong size and you can order the size y"
type textarea "[PERSON_NAME], mēs atmaksāsim naudu par nepareizu izmēru, un jūs varēsiet pasūt…"
type textarea "Yes, we will do a refund on the wrong size and you can order the size you n"
type textarea "[PERSON_NAME], mēs atmaksāsim naudu par nepareizu izmēru, un jūs varēsiet pasūt…"
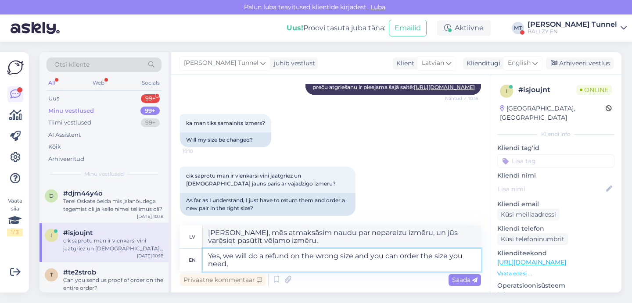
type textarea "Yes, we will do a refund on the wrong size and you can order the size you need"
type textarea "[PERSON_NAME], mēs atmaksāsim naudu par nepareizu izmēru, un jūs varēsiet pasūt…"
type textarea "Yes, we will do a refund on the wrong size and you can order the size you need."
type textarea "[PERSON_NAME], mēs atmaksāsim [PERSON_NAME] pasūtījums būs nepareizs, un jūs va…"
type textarea "Yes, we will do a refund on the wrong size and you can order the size you need."
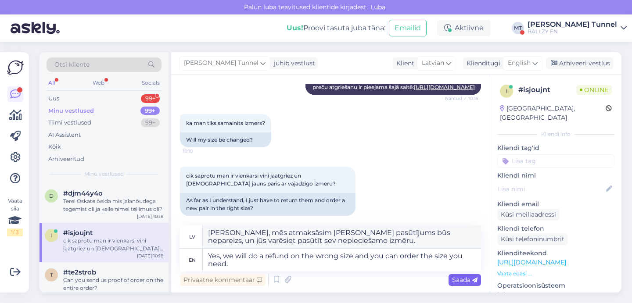
click at [455, 278] on span "Saada" at bounding box center [464, 280] width 25 height 8
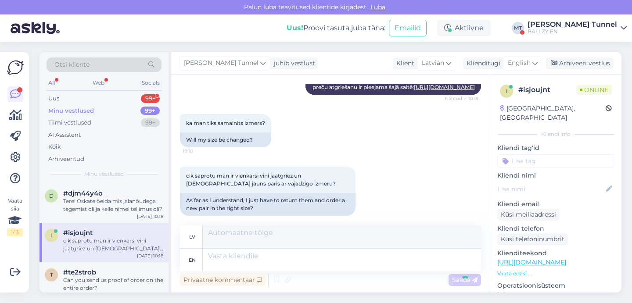
scroll to position [306, 0]
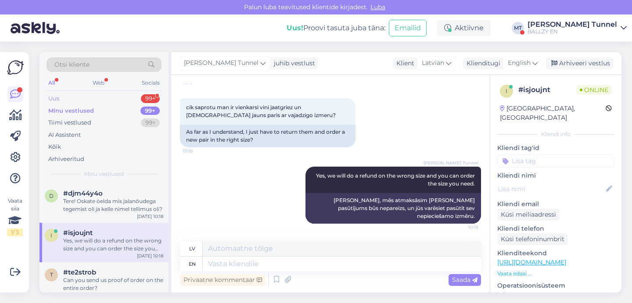
click at [116, 98] on div "Uus 99+" at bounding box center [104, 99] width 115 height 12
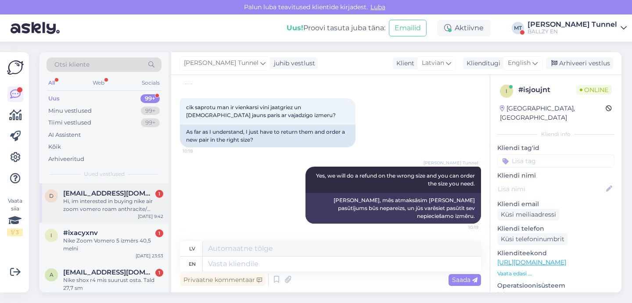
click at [114, 184] on div "d [EMAIL_ADDRESS][DOMAIN_NAME] 1 Hi, im interested in buying nike air zoom vome…" at bounding box center [104, 204] width 129 height 40
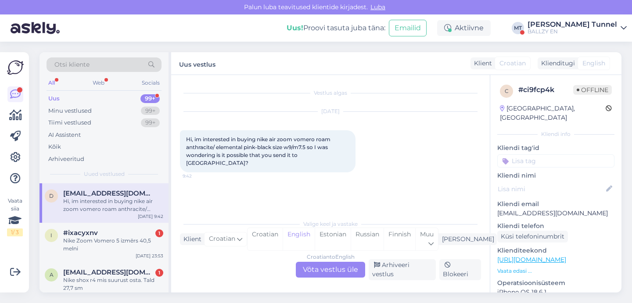
click at [328, 278] on div "Croatian to English Võta vestlus üle" at bounding box center [330, 270] width 69 height 16
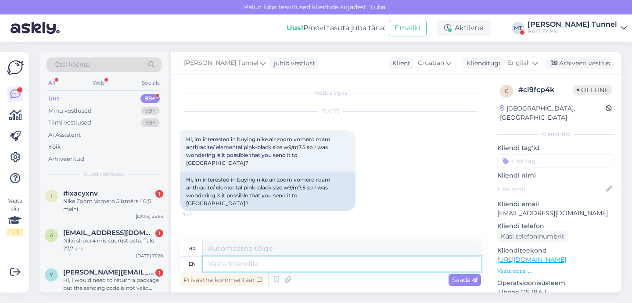
click at [276, 262] on textarea at bounding box center [342, 264] width 278 height 15
type textarea "Hello! U"
type textarea "Zdravo!"
type textarea "Hello! Unfortunately"
type textarea "Pozdrav! Nažalost"
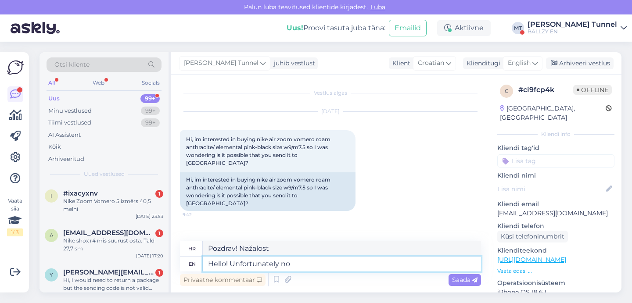
type textarea "Hello! Unfortunately no."
type textarea "Pozdrav! Nažalost ne."
type textarea "Hello! Unfortunately no."
click at [465, 283] on span "Saada" at bounding box center [464, 280] width 25 height 8
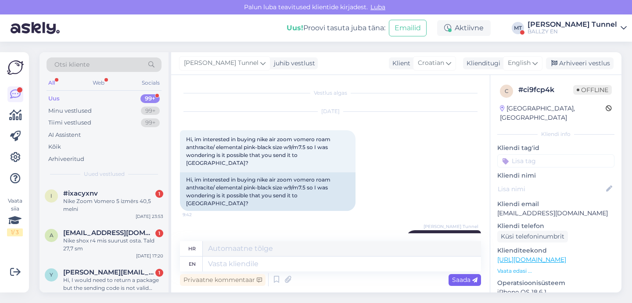
scroll to position [24, 0]
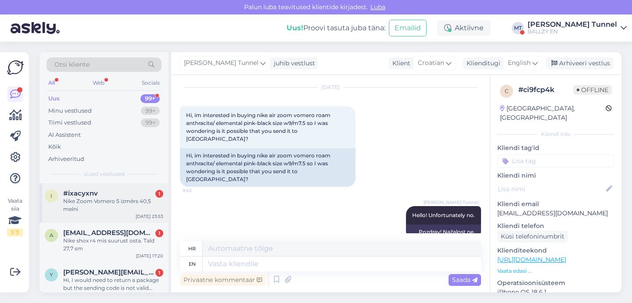
click at [143, 214] on div "[DATE] 23:53" at bounding box center [150, 216] width 28 height 7
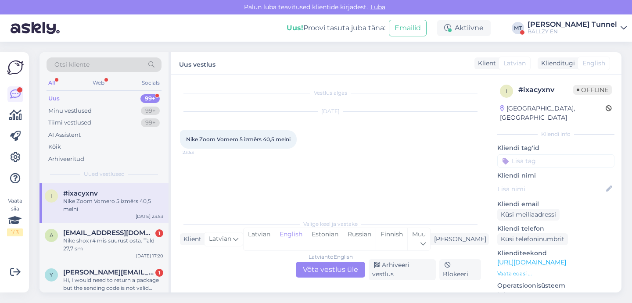
click at [326, 277] on div "Latvian to English Võta vestlus üle" at bounding box center [330, 270] width 69 height 16
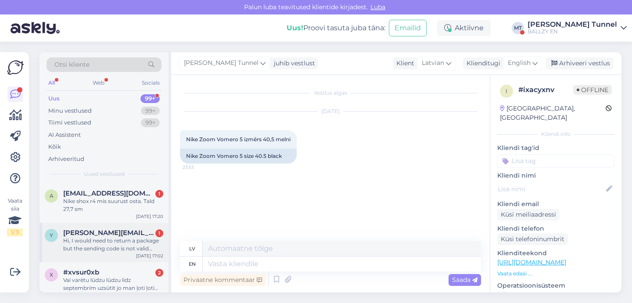
click at [118, 246] on div "Hi, I would need to return a package but the sending code is not valid anymore …" at bounding box center [113, 245] width 100 height 16
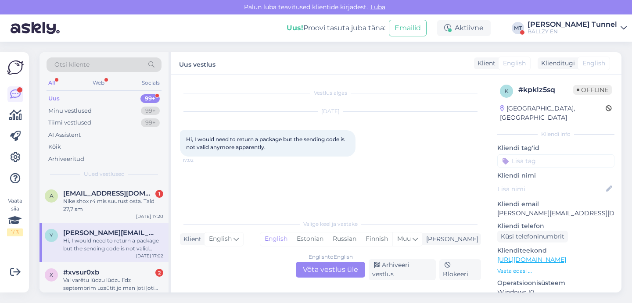
click at [343, 274] on div "English to English Võta vestlus üle" at bounding box center [330, 270] width 69 height 16
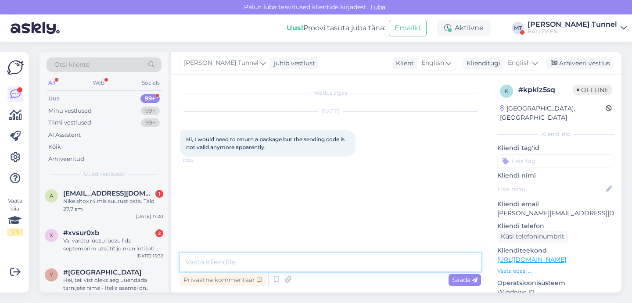
click at [274, 260] on textarea at bounding box center [330, 262] width 301 height 18
paste textarea "[URL][DOMAIN_NAME]"
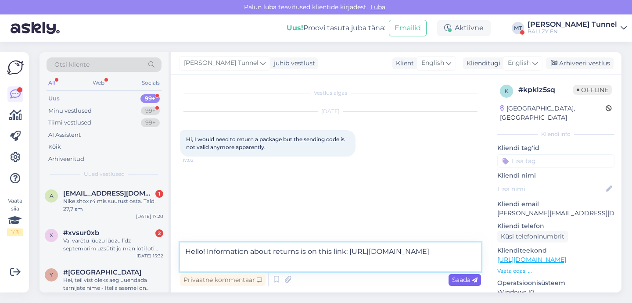
type textarea "Hello! Information about returns is on this link: [URL][DOMAIN_NAME]"
click at [462, 278] on span "Saada" at bounding box center [464, 280] width 25 height 8
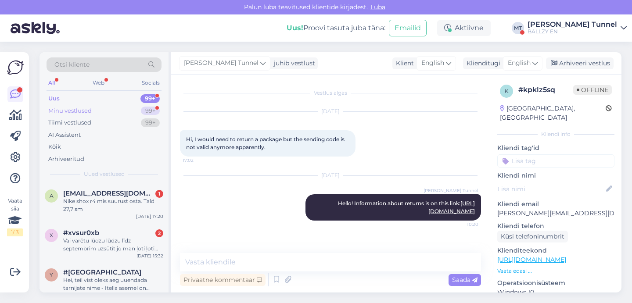
click at [134, 112] on div "Minu vestlused 99+" at bounding box center [104, 111] width 115 height 12
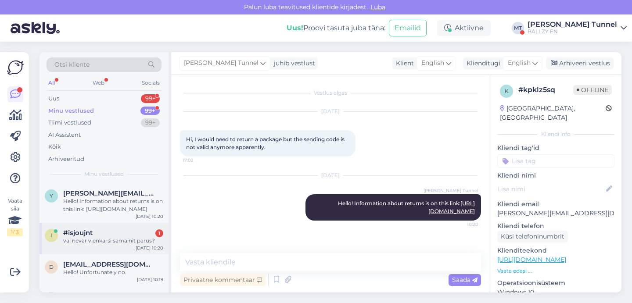
click at [126, 243] on div "vai nevar vienkarsi samainit parus?" at bounding box center [113, 241] width 100 height 8
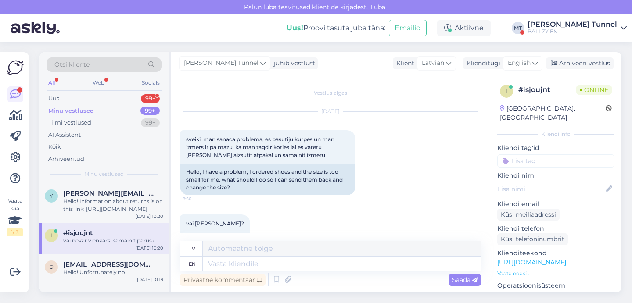
scroll to position [359, 0]
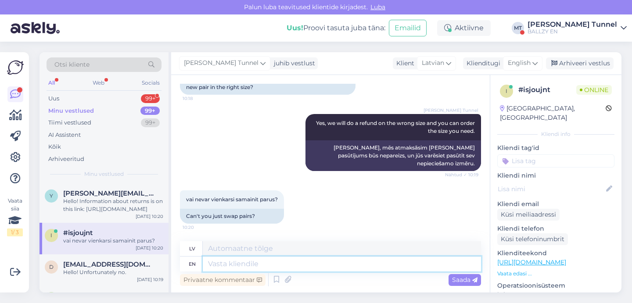
click at [279, 263] on textarea at bounding box center [342, 264] width 278 height 15
type textarea "Unfortunately n"
type textarea "Diemžēl"
type textarea "Unfortunately no"
type textarea "Diemžēl nē"
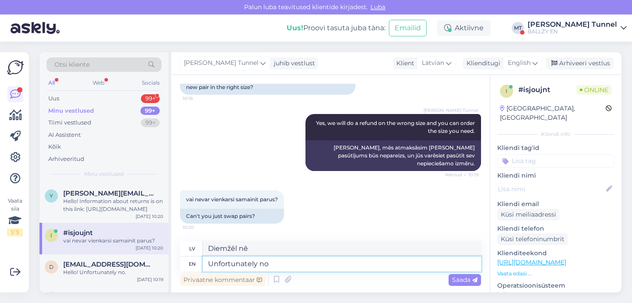
type textarea "Unfortunately no."
type textarea "Diemžēl nē."
type textarea "Unfortunately no."
click at [455, 283] on span "Saada" at bounding box center [464, 280] width 25 height 8
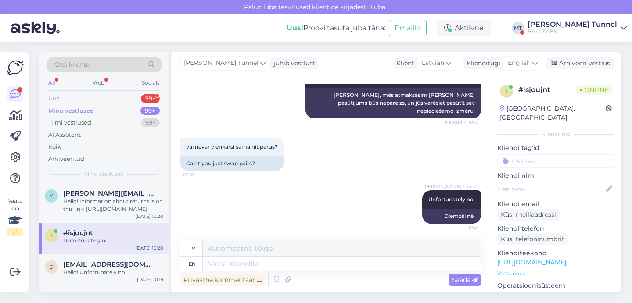
click at [76, 97] on div "Uus 99+" at bounding box center [104, 99] width 115 height 12
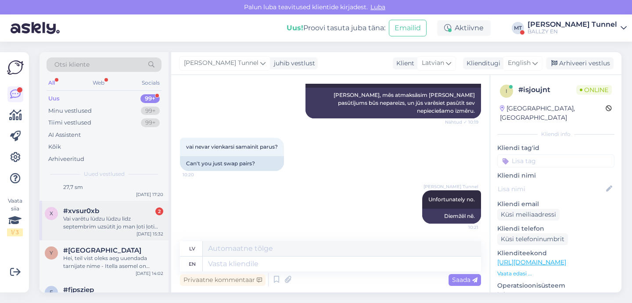
scroll to position [24, 0]
click at [110, 221] on div "Vai varētu lūdzu lūdzu līdz septembrim uzsūtīt jo man ļoti ļoti vajag" at bounding box center [113, 221] width 100 height 16
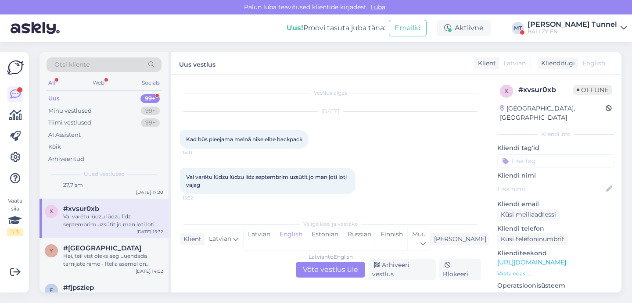
click at [335, 277] on div "Latvian to English Võta vestlus üle" at bounding box center [330, 270] width 69 height 16
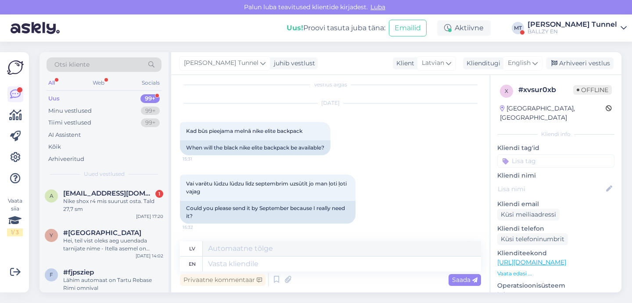
scroll to position [8, 0]
click at [152, 107] on div "99+" at bounding box center [150, 111] width 19 height 9
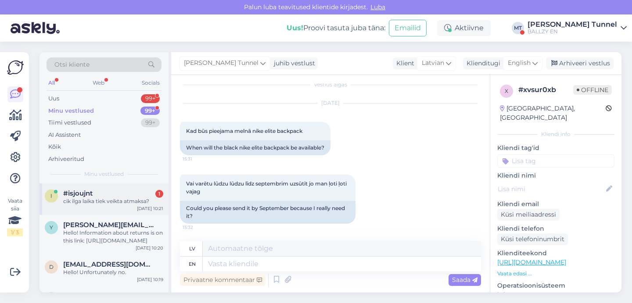
click at [131, 210] on div "i #isjoujnt 1 cik ilga laika tiek veikta atmaksa? [DATE] 10:21" at bounding box center [104, 200] width 129 height 32
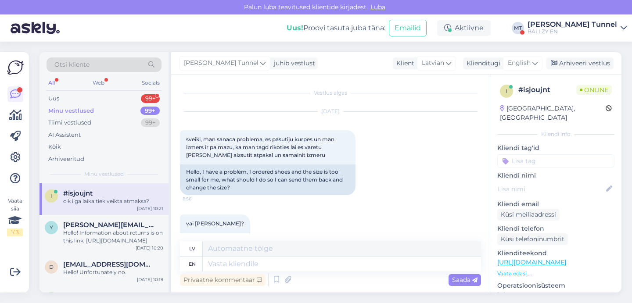
scroll to position [464, 0]
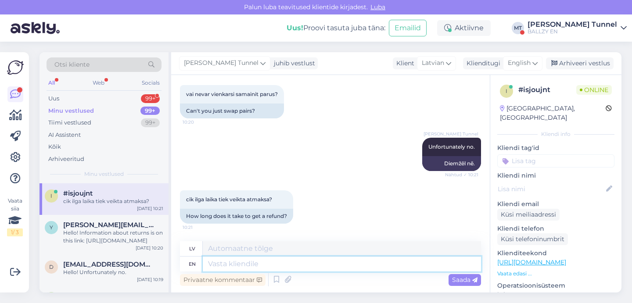
click at [273, 265] on textarea at bounding box center [342, 264] width 278 height 15
click at [527, 65] on span "English" at bounding box center [519, 63] width 23 height 10
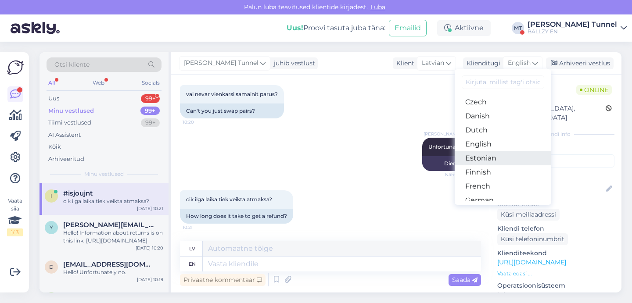
click at [494, 157] on link "Estonian" at bounding box center [503, 159] width 97 height 14
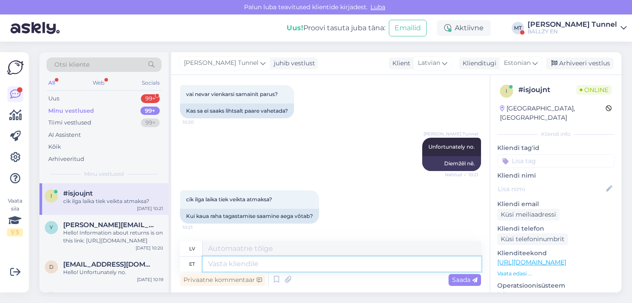
click at [260, 263] on textarea at bounding box center [342, 264] width 278 height 15
paste textarea "Teie tagastuse töötlemine võib [PERSON_NAME] 30 päeva. Kui oleme teie tagastuse…"
type textarea "Teie tagastuse töötlemine võib [PERSON_NAME] 30 päeva. Kui oleme teie tagastuse…"
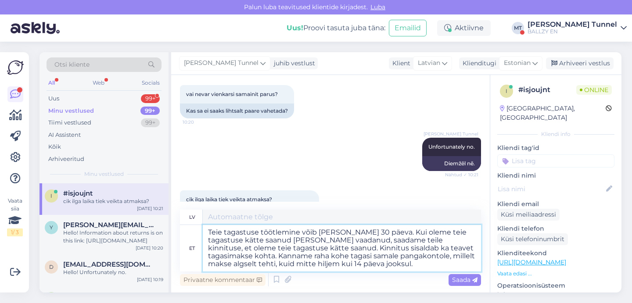
type textarea "[PERSON_NAME] atgriešanas apstrāde var ilgt līdz 30 dienām. Kad būsim saņēmuši …"
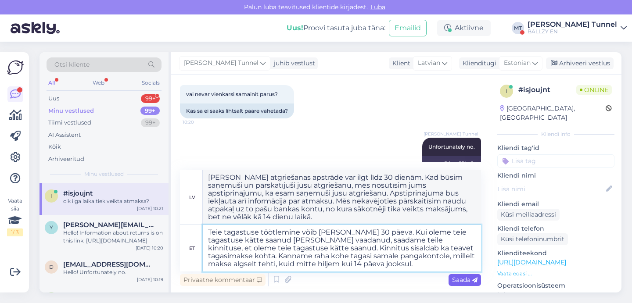
type textarea "Teie tagastuse töötlemine võib [PERSON_NAME] 30 päeva. Kui oleme teie tagastuse…"
click at [464, 280] on span "Saada" at bounding box center [464, 280] width 25 height 8
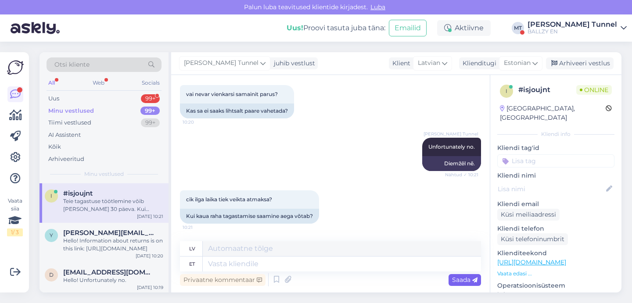
scroll to position [604, 0]
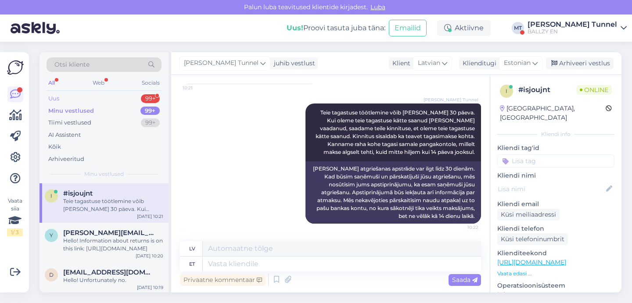
click at [77, 104] on div "Uus 99+" at bounding box center [104, 99] width 115 height 12
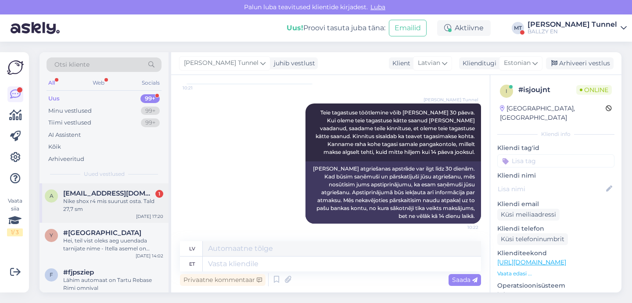
click at [114, 217] on div "a [EMAIL_ADDRESS][DOMAIN_NAME] 1 Nike shox r4 mis suurust osta. Tald 27,7 sm [D…" at bounding box center [104, 204] width 129 height 40
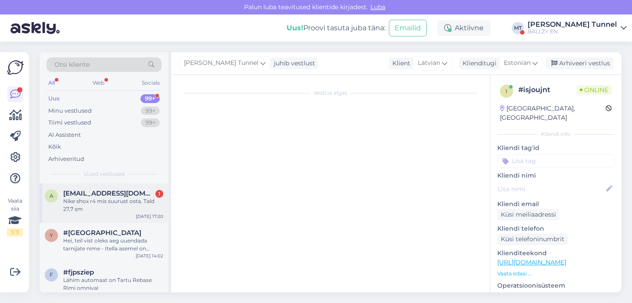
scroll to position [0, 0]
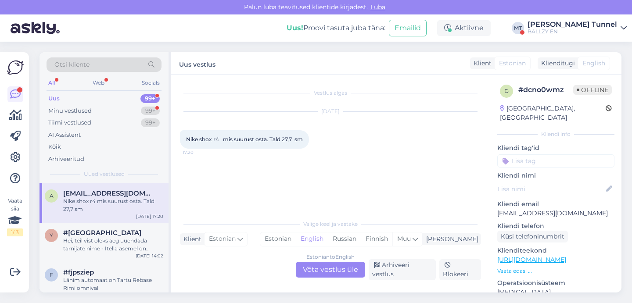
click at [332, 276] on div "Estonian to English Võta vestlus üle" at bounding box center [330, 270] width 69 height 16
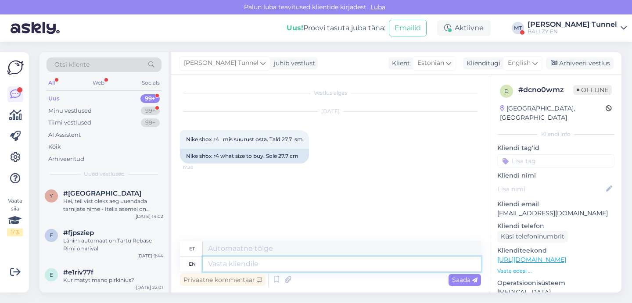
click at [284, 267] on textarea at bounding box center [342, 264] width 278 height 15
type textarea "Suurus"
click at [521, 66] on span "English" at bounding box center [519, 63] width 23 height 10
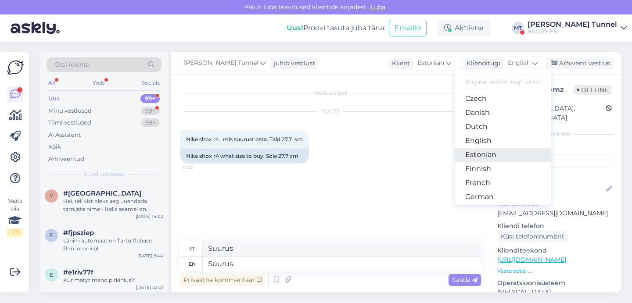
scroll to position [62, 0]
click at [516, 152] on link "Estonian" at bounding box center [503, 152] width 97 height 14
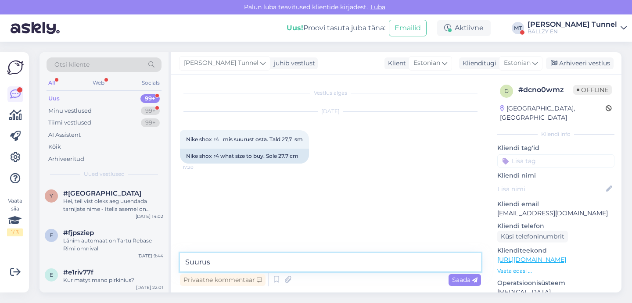
click at [321, 265] on textarea "Suurus" at bounding box center [330, 262] width 301 height 18
drag, startPoint x: 292, startPoint y: 265, endPoint x: 212, endPoint y: 264, distance: 80.8
click at [212, 264] on textarea "Suurus 44 sisetald on 28cm" at bounding box center [330, 262] width 301 height 18
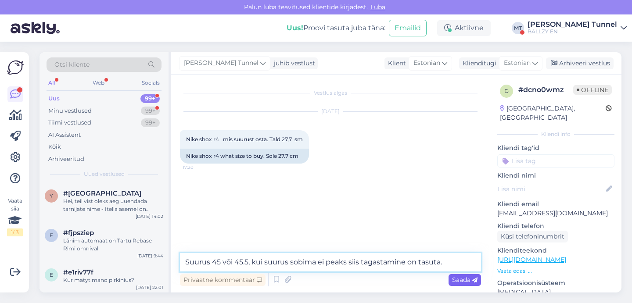
type textarea "Suurus 45 või 45.5, kui suurus sobima ei peaks siis tagastamine on tasuta."
click at [468, 283] on span "Saada" at bounding box center [464, 280] width 25 height 8
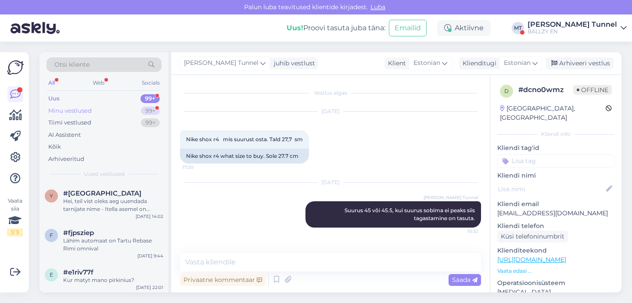
click at [149, 111] on div "99+" at bounding box center [150, 111] width 19 height 9
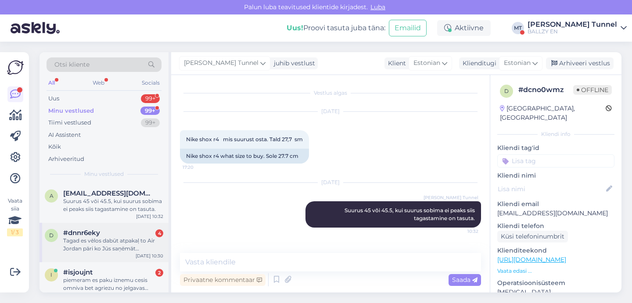
click at [133, 235] on div "#dnnr6eky 4" at bounding box center [113, 233] width 100 height 8
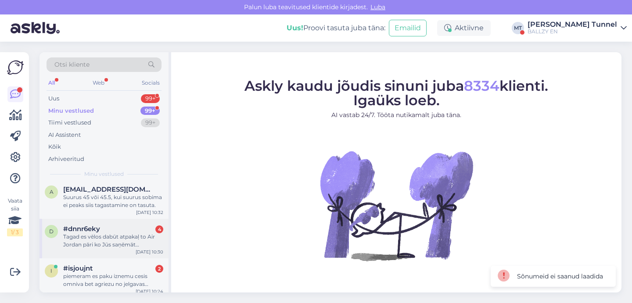
scroll to position [3, 0]
click at [109, 247] on div "Tagad es vēlos dabūt atpakaļ to Air Jordan pāri ko Jūs saņēmāt…" at bounding box center [113, 242] width 100 height 16
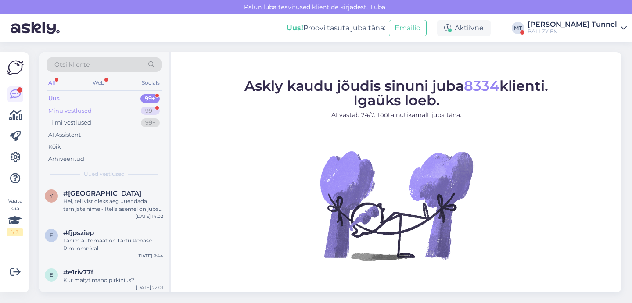
click at [150, 107] on div "99+" at bounding box center [150, 111] width 19 height 9
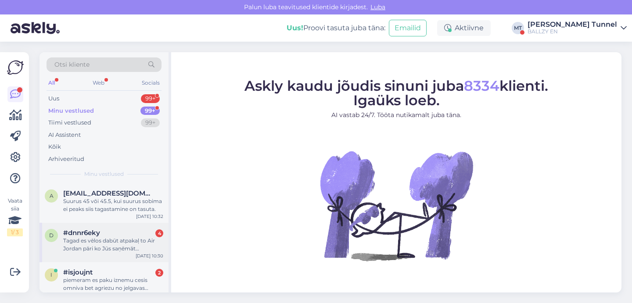
click at [129, 252] on div "d #dnnr6eky 4 Tagad es vēlos dabūt atpakaļ to Air Jordan pāri ko Jūs saņēmāt… A…" at bounding box center [104, 243] width 129 height 40
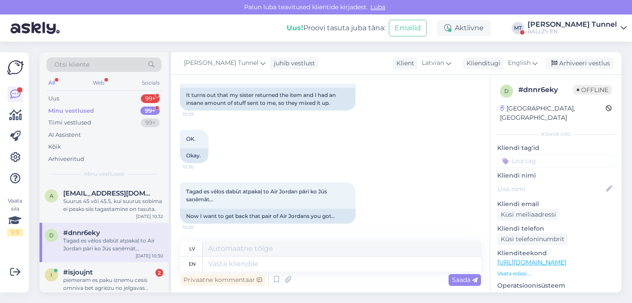
scroll to position [1076, 0]
click at [268, 263] on textarea at bounding box center [342, 264] width 278 height 15
click at [105, 282] on div "piemeram es paku iznemu cesis omniva bet agriezu no jelgavas omnivas?" at bounding box center [113, 285] width 100 height 16
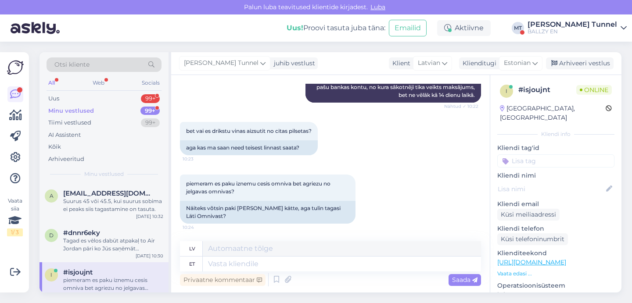
scroll to position [725, 0]
click at [307, 265] on textarea at bounding box center [342, 264] width 278 height 15
type textarea "Ja sa"
type textarea "Un"
type textarea "Ja saate"
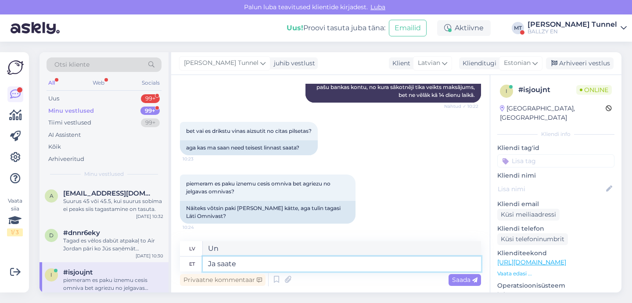
type textarea "Un jūs varat"
type textarea "Ja saate küll."
type textarea "Un jūs varat."
type textarea "Ja saate küll."
click at [473, 281] on icon at bounding box center [475, 280] width 5 height 5
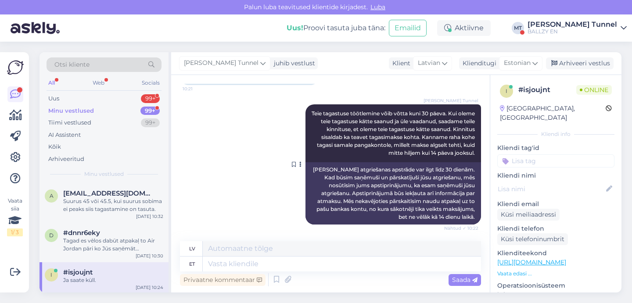
scroll to position [603, 0]
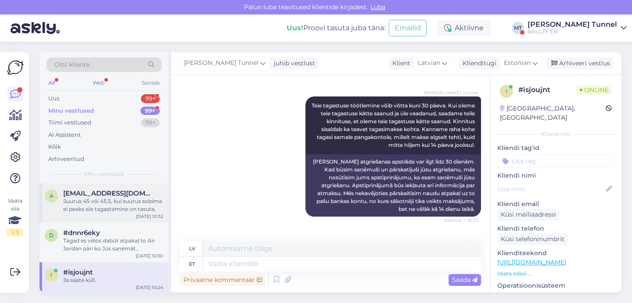
click at [108, 211] on div "Suurus 45 või 45.5, kui suurus sobima ei peaks siis tagastamine on tasuta." at bounding box center [113, 206] width 100 height 16
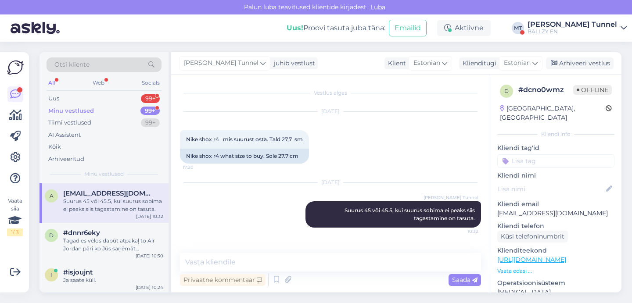
scroll to position [0, 0]
click at [117, 247] on div "Tagad es vēlos dabūt atpakaļ to Air Jordan pāri ko Jūs saņēmāt…" at bounding box center [113, 245] width 100 height 16
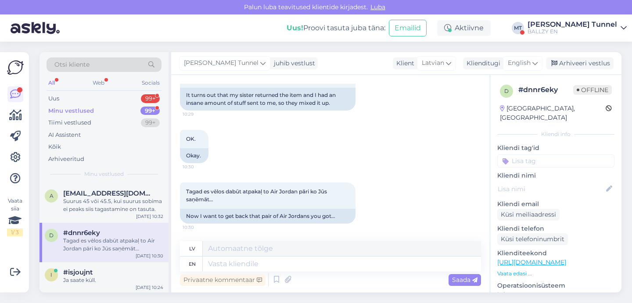
scroll to position [1076, 0]
